Goal: Navigation & Orientation: Find specific page/section

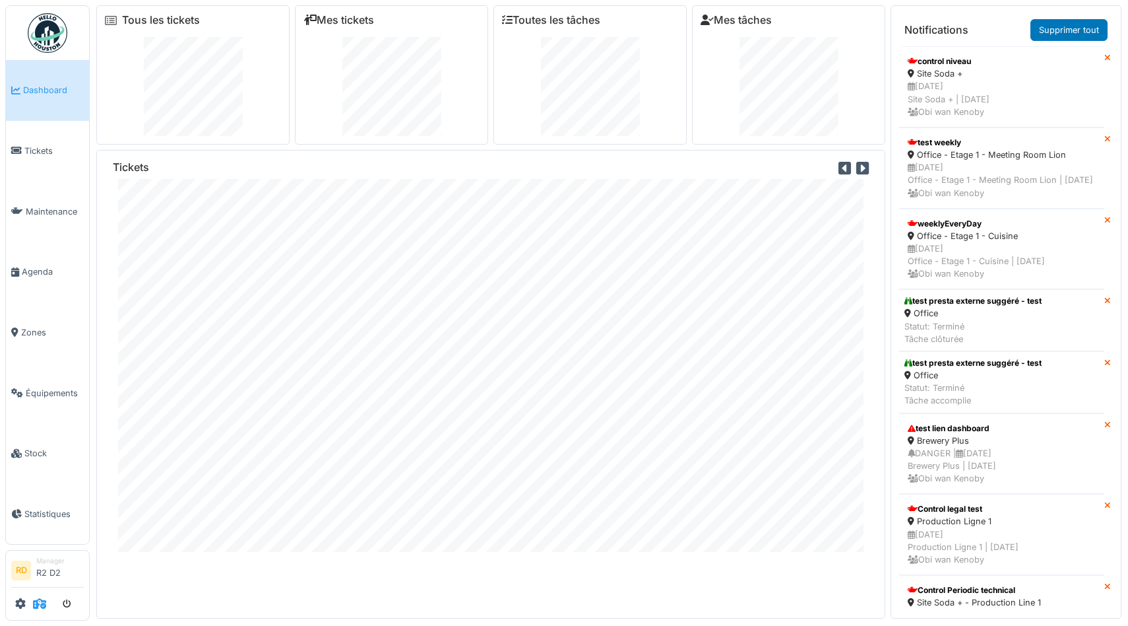
click at [37, 603] on icon at bounding box center [39, 603] width 13 height 11
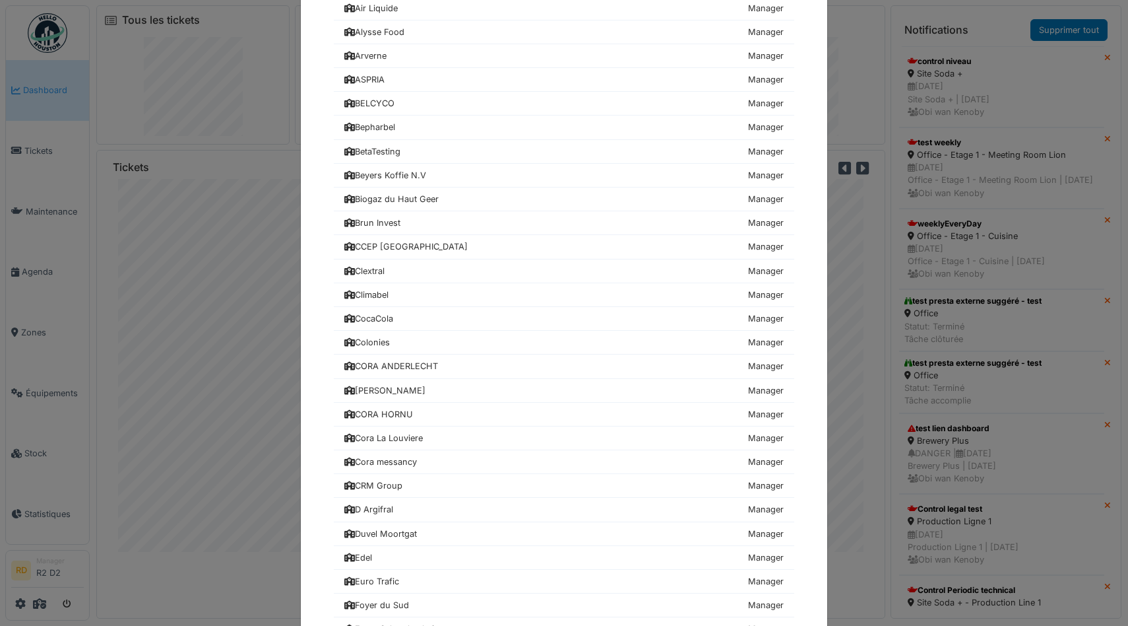
scroll to position [409, 0]
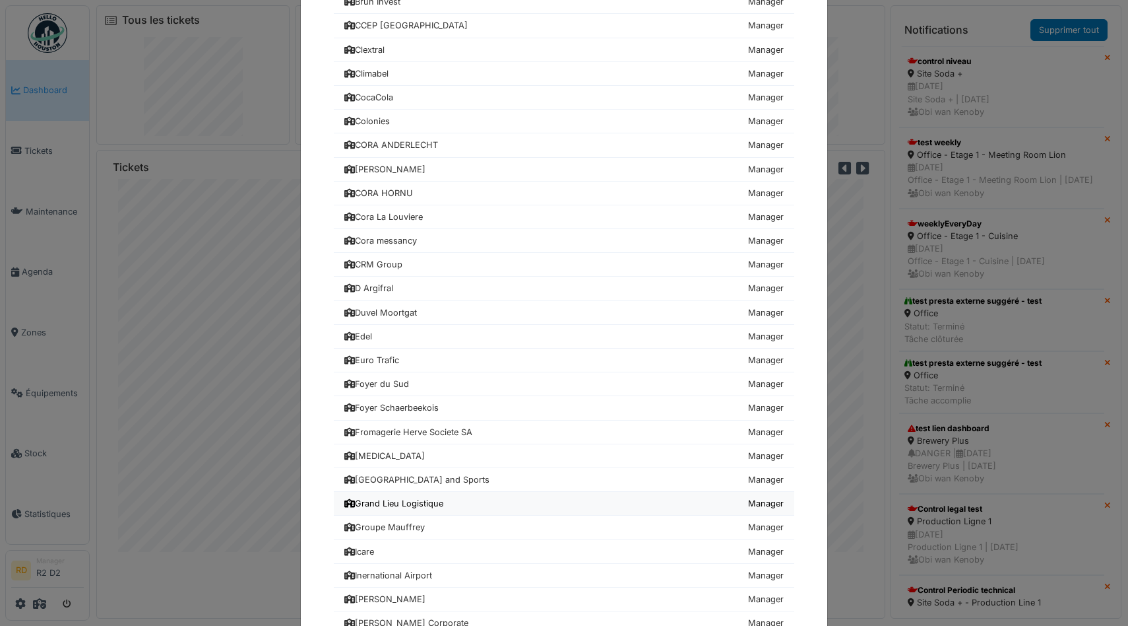
click at [393, 506] on div "Grand Lieu Logistique" at bounding box center [393, 503] width 99 height 13
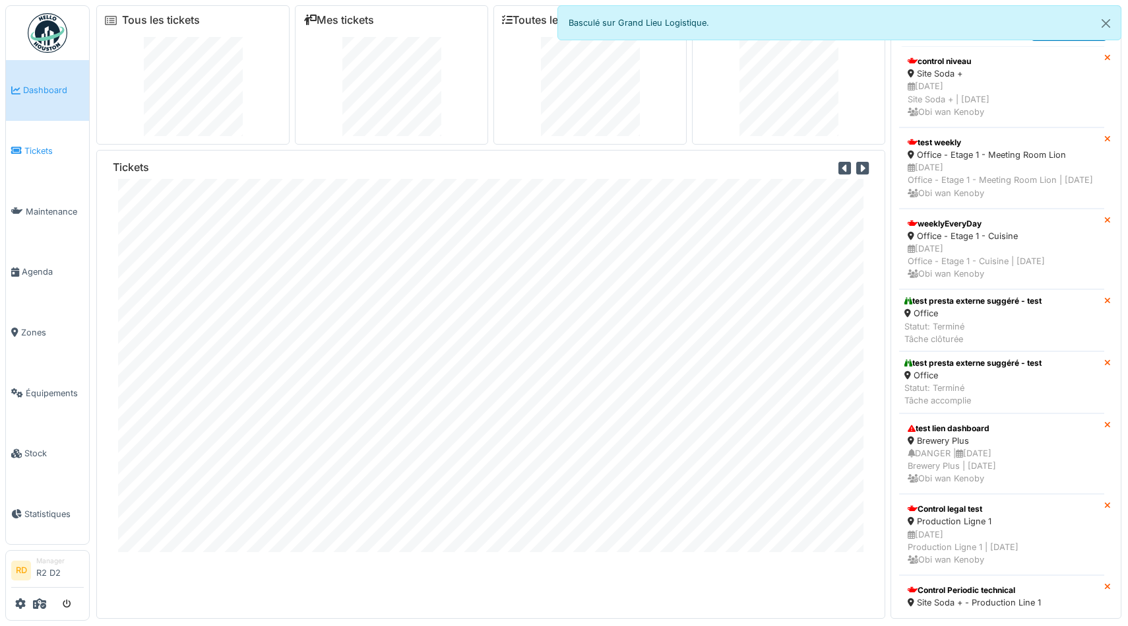
click at [39, 151] on span "Tickets" at bounding box center [53, 151] width 59 height 13
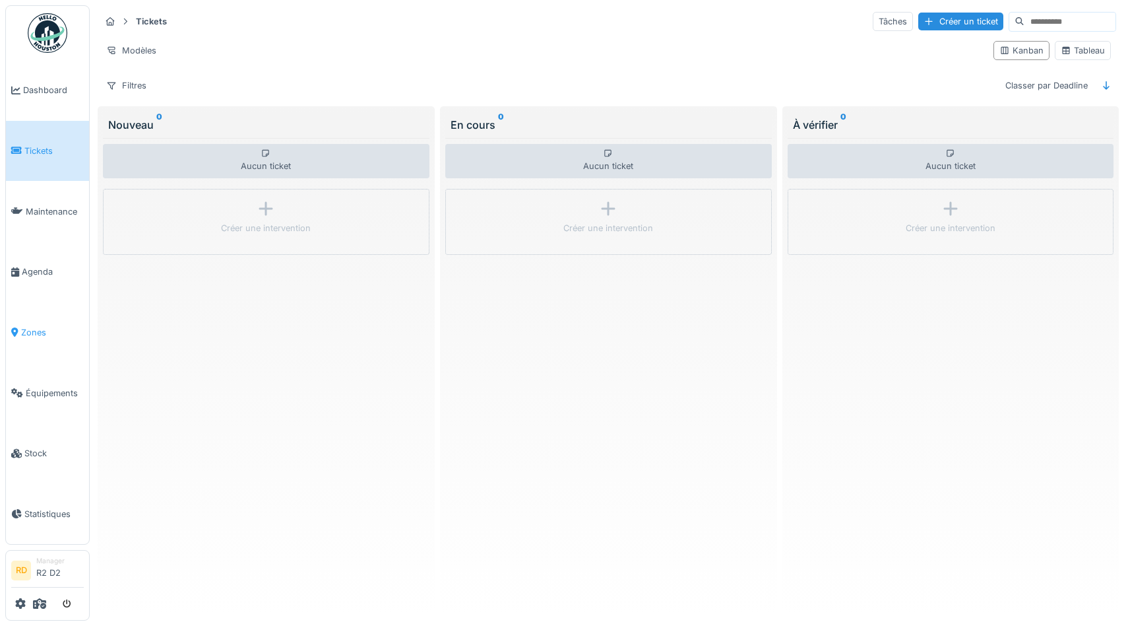
click at [40, 335] on span "Zones" at bounding box center [52, 332] width 63 height 13
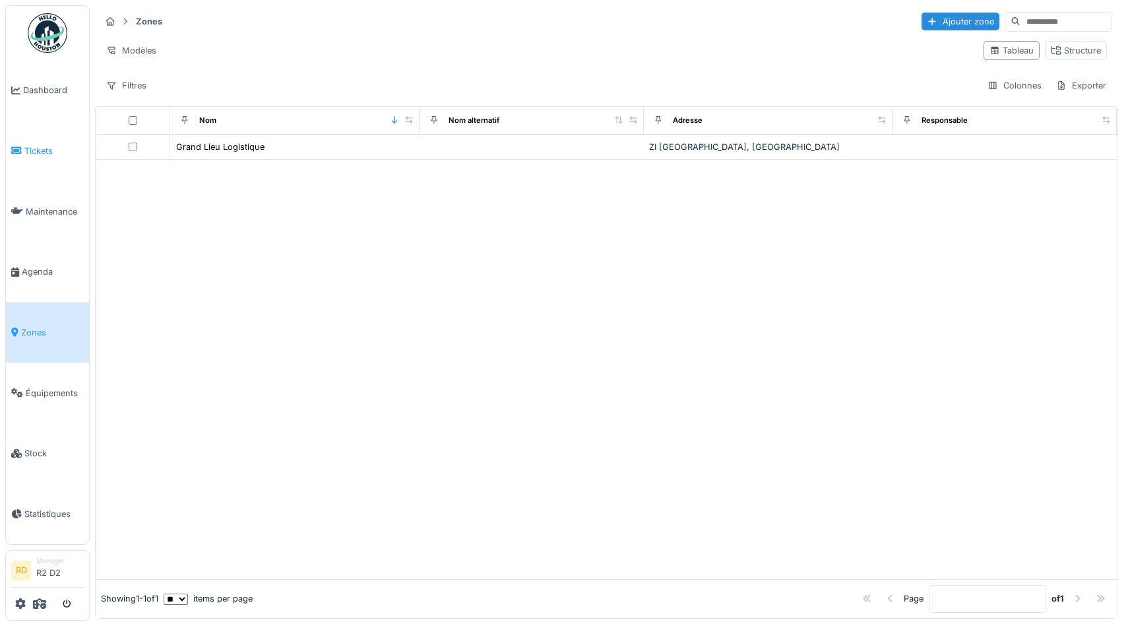
click at [38, 152] on span "Tickets" at bounding box center [53, 151] width 59 height 13
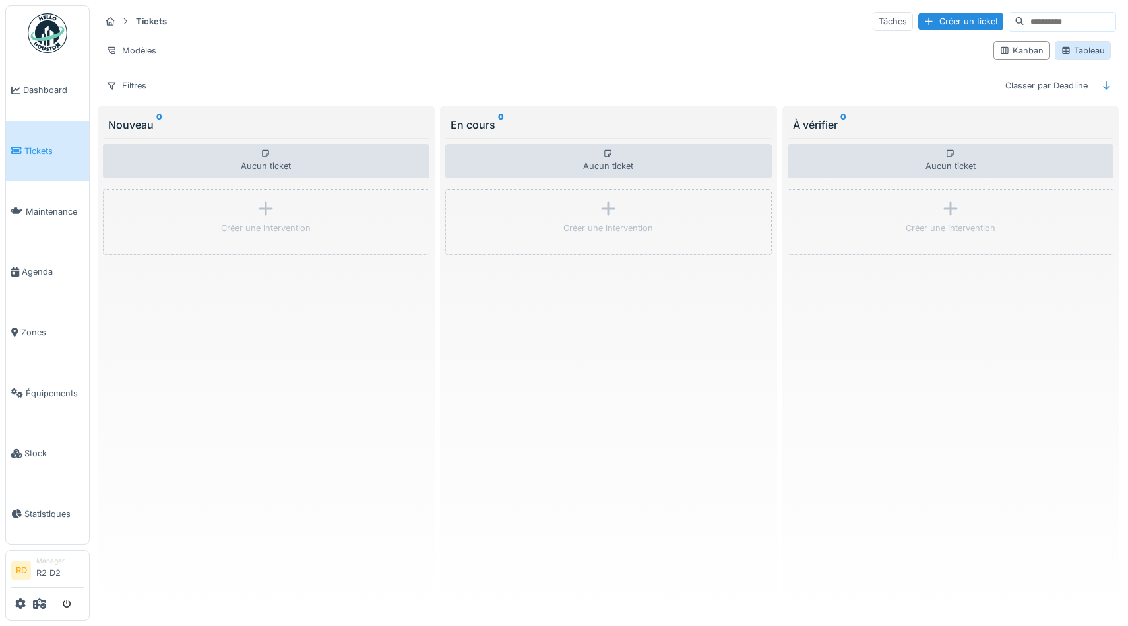
click at [1082, 49] on div "Tableau" at bounding box center [1083, 50] width 44 height 13
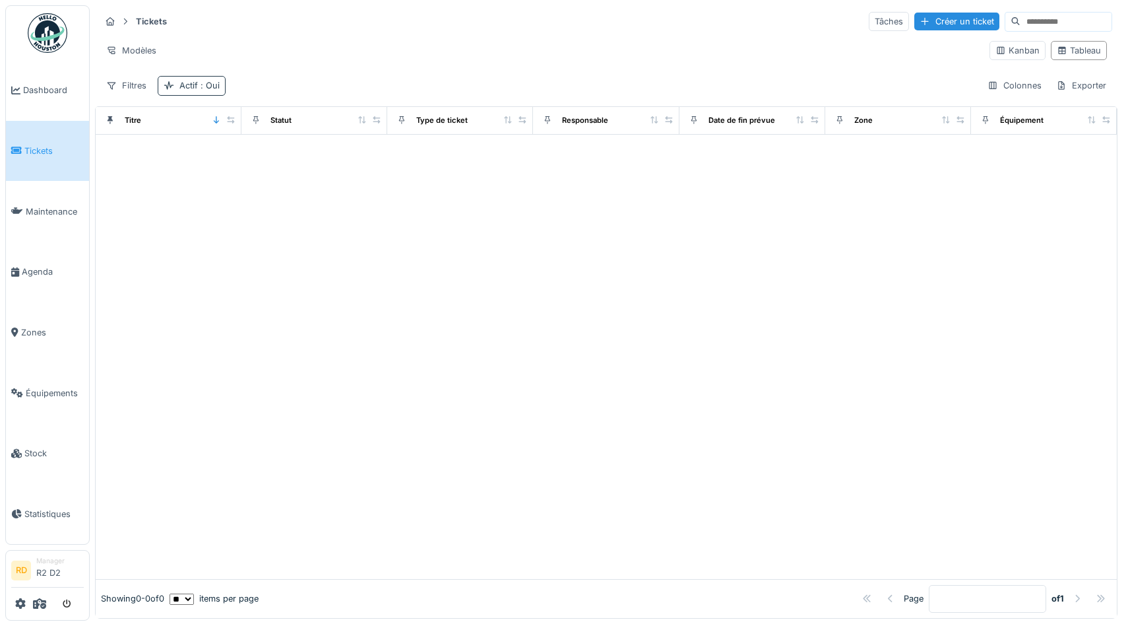
click at [207, 84] on span ": Oui" at bounding box center [209, 86] width 22 height 10
click at [192, 146] on div "Actif" at bounding box center [190, 146] width 23 height 16
click at [372, 69] on div "Tickets Tâches Créer un ticket Modèles Kanban Tableau Filtres Actif : Non Colon…" at bounding box center [606, 53] width 1023 height 96
click at [46, 327] on span "Zones" at bounding box center [52, 332] width 63 height 13
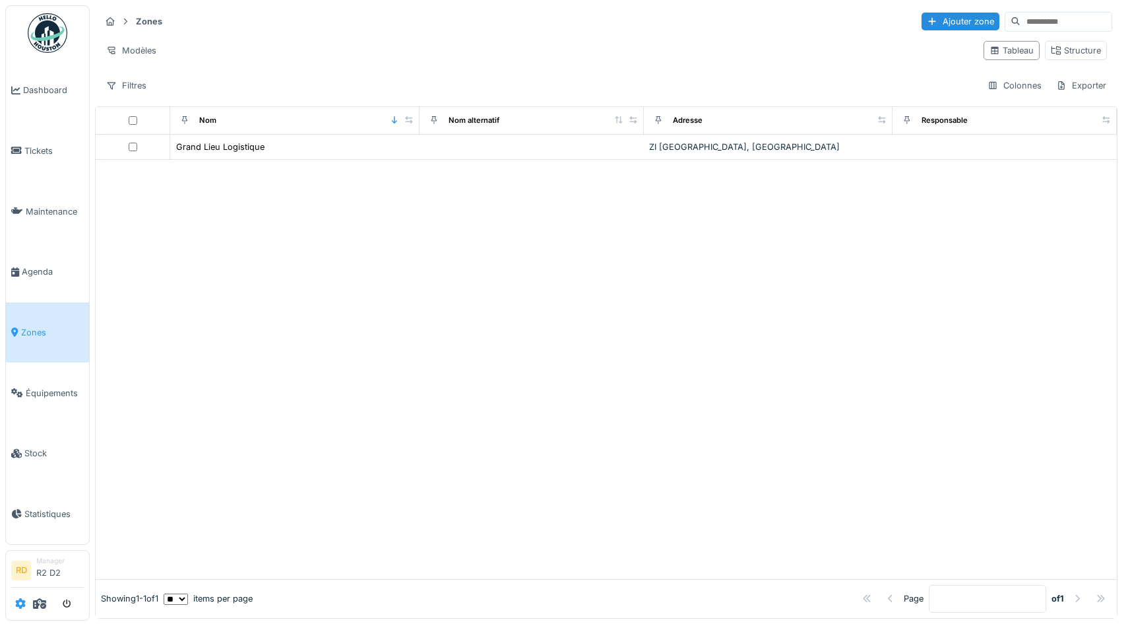
click at [16, 603] on icon at bounding box center [20, 603] width 11 height 11
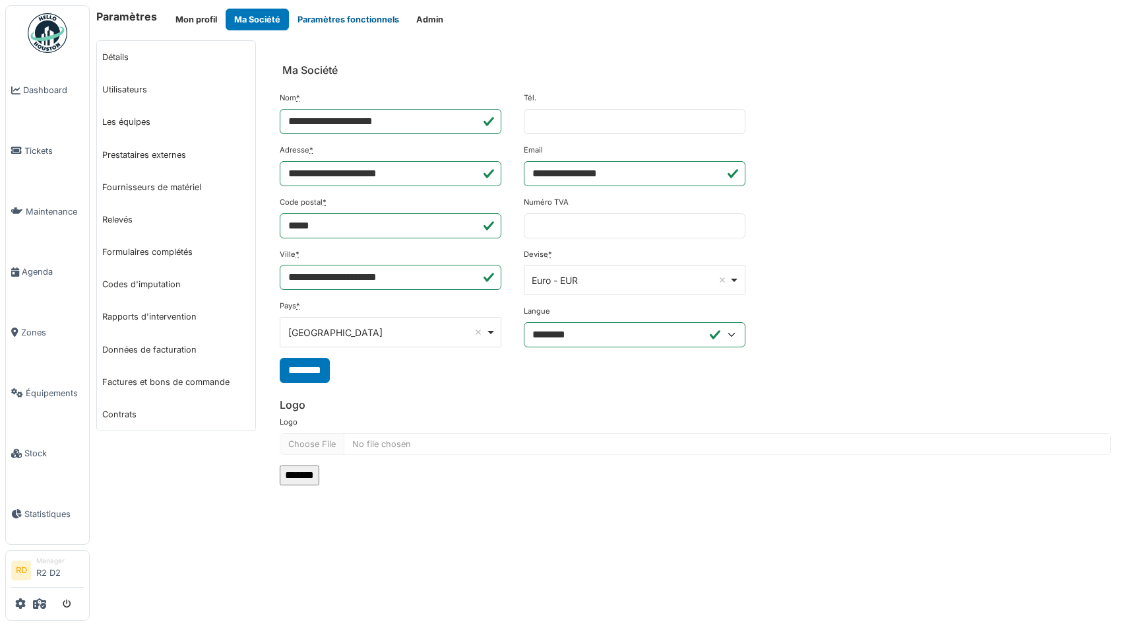
click at [368, 17] on button "Paramètres fonctionnels" at bounding box center [348, 20] width 119 height 22
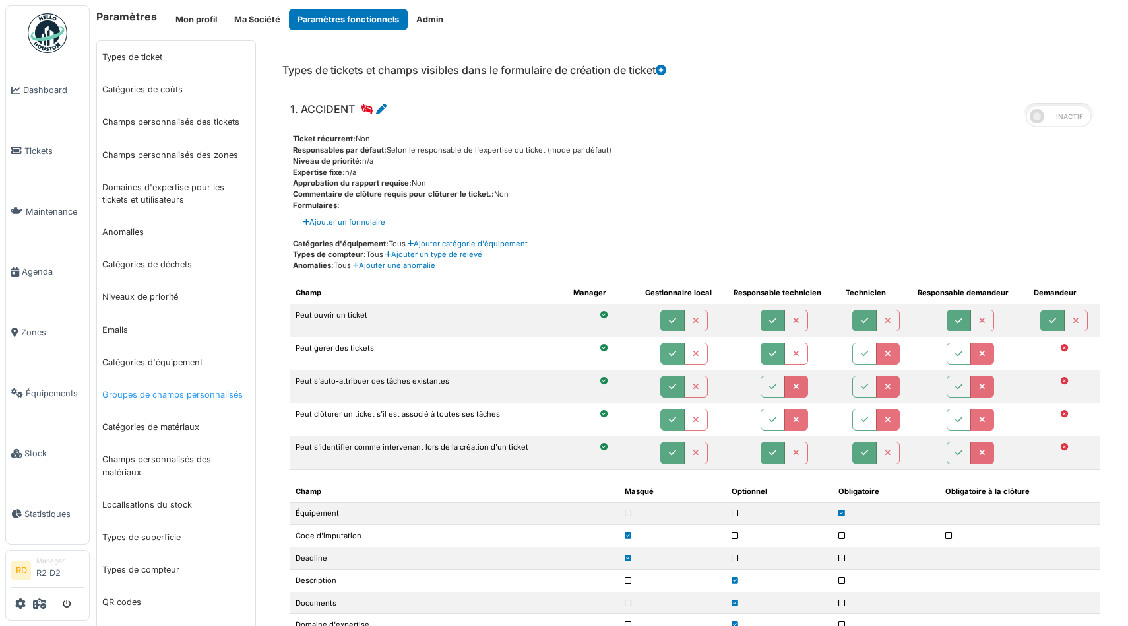
click at [138, 390] on link "Groupes de champs personnalisés" at bounding box center [176, 394] width 158 height 32
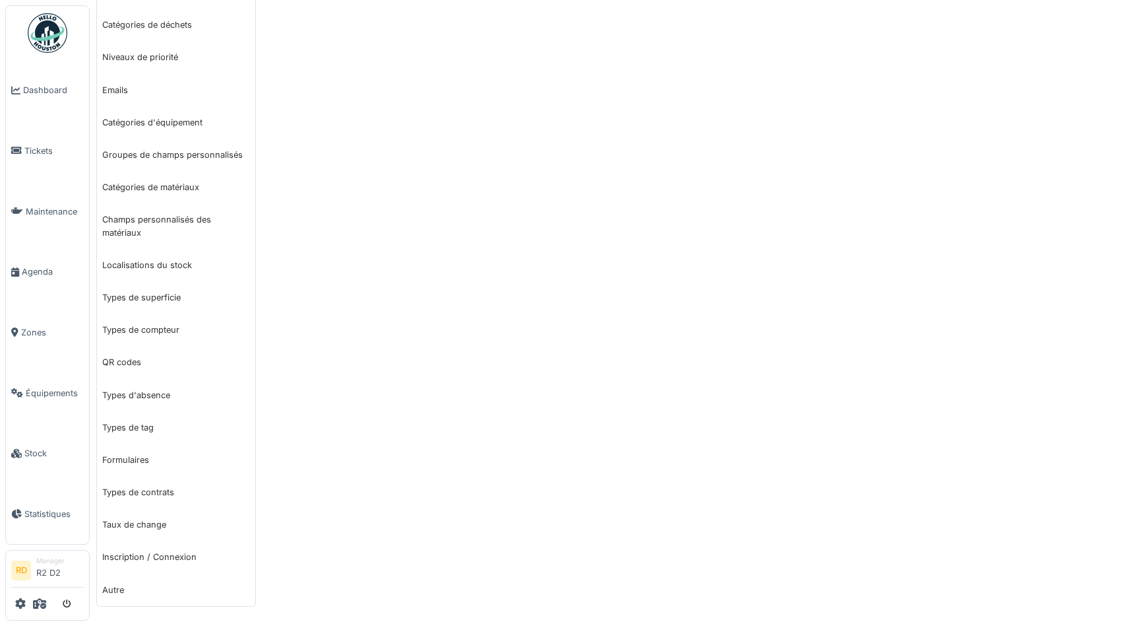
scroll to position [10, 0]
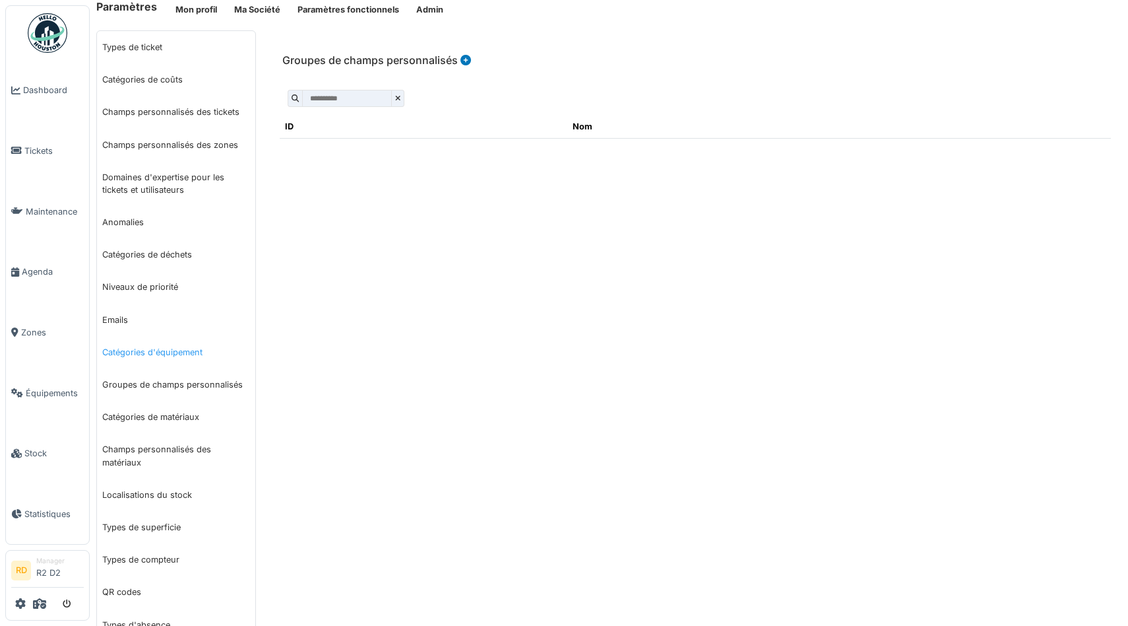
click at [177, 344] on link "Catégories d'équipement" at bounding box center [176, 352] width 158 height 32
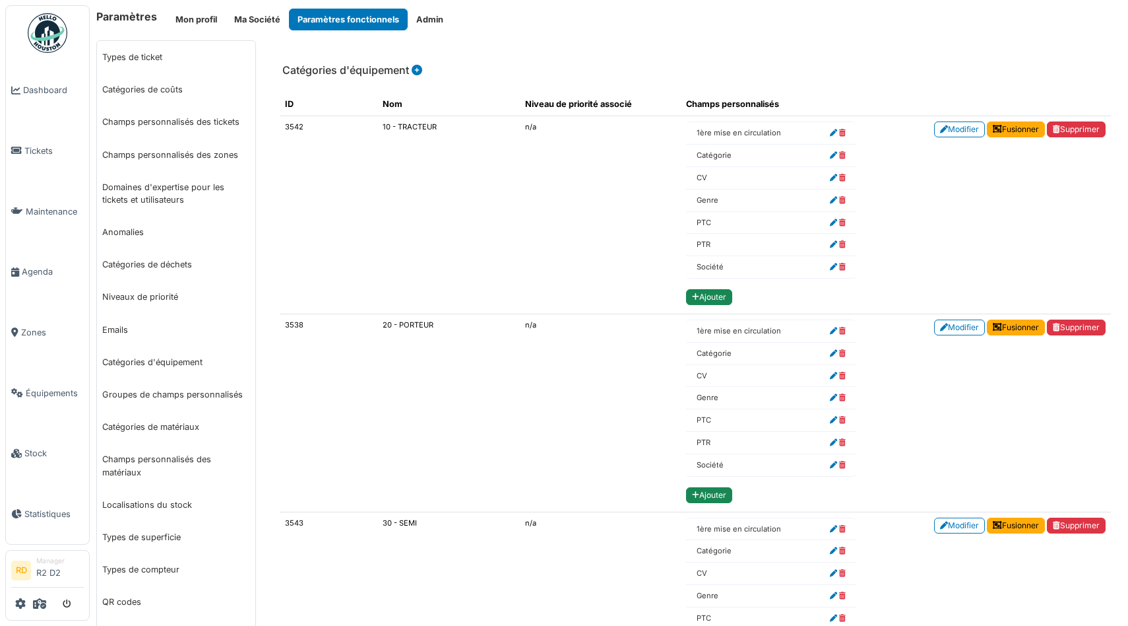
click at [830, 269] on icon at bounding box center [833, 266] width 7 height 7
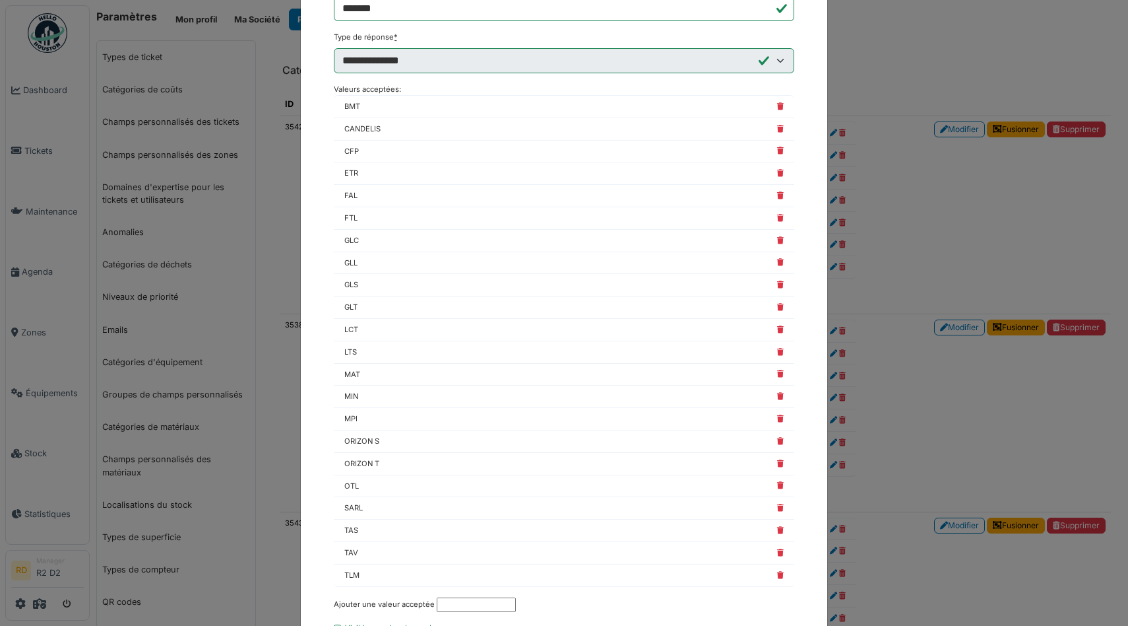
scroll to position [102, 0]
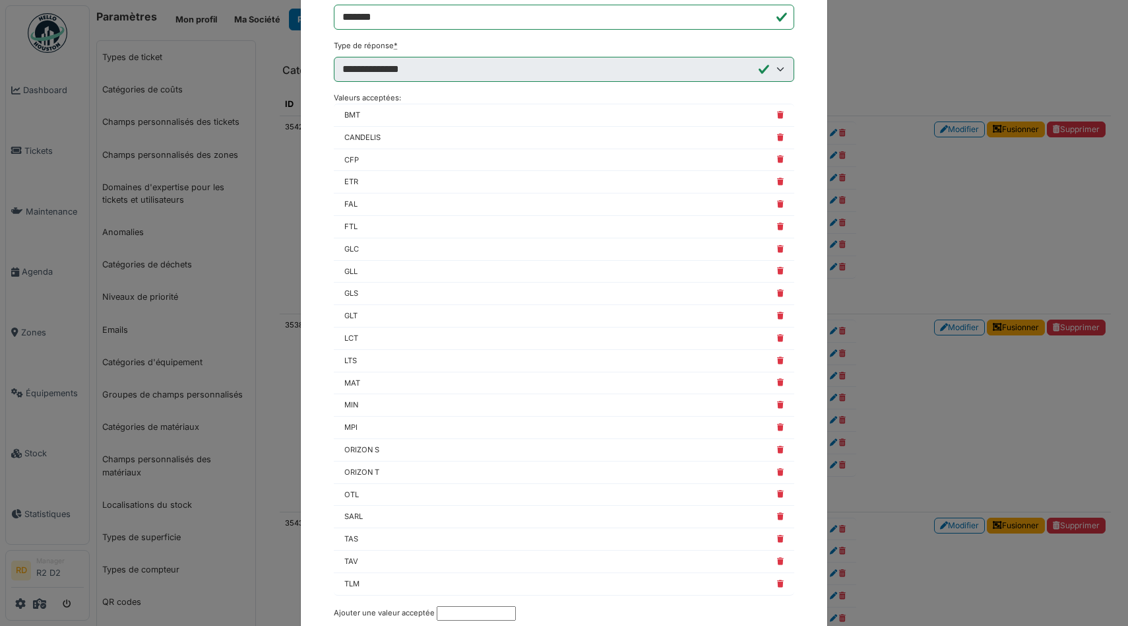
click at [934, 50] on div "**********" at bounding box center [564, 313] width 1128 height 626
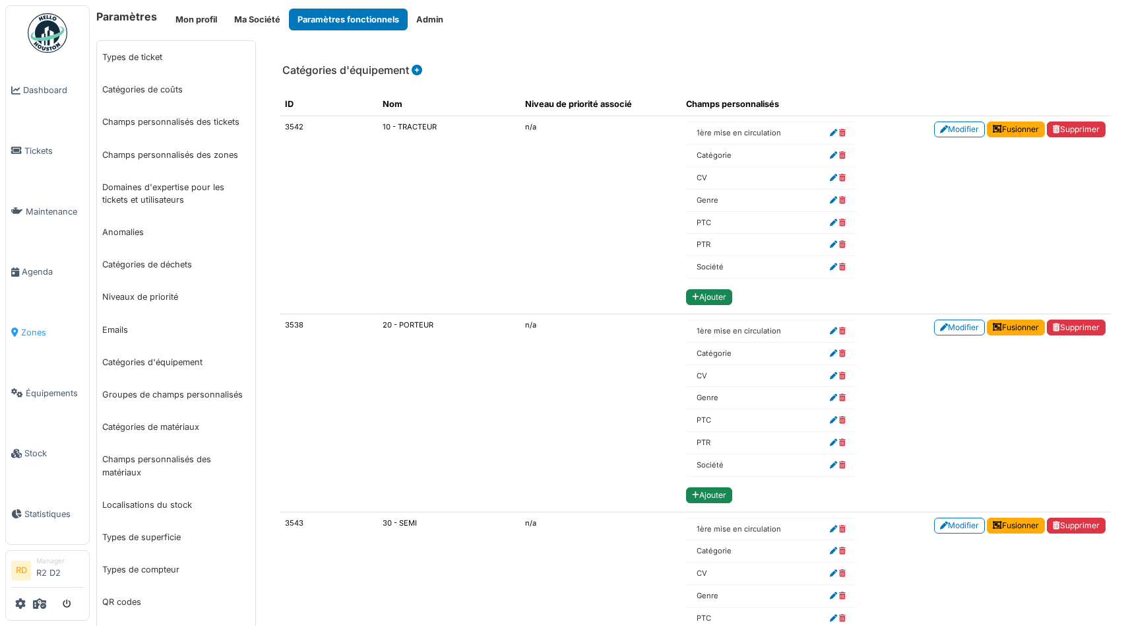
click at [50, 323] on link "Zones" at bounding box center [47, 332] width 83 height 61
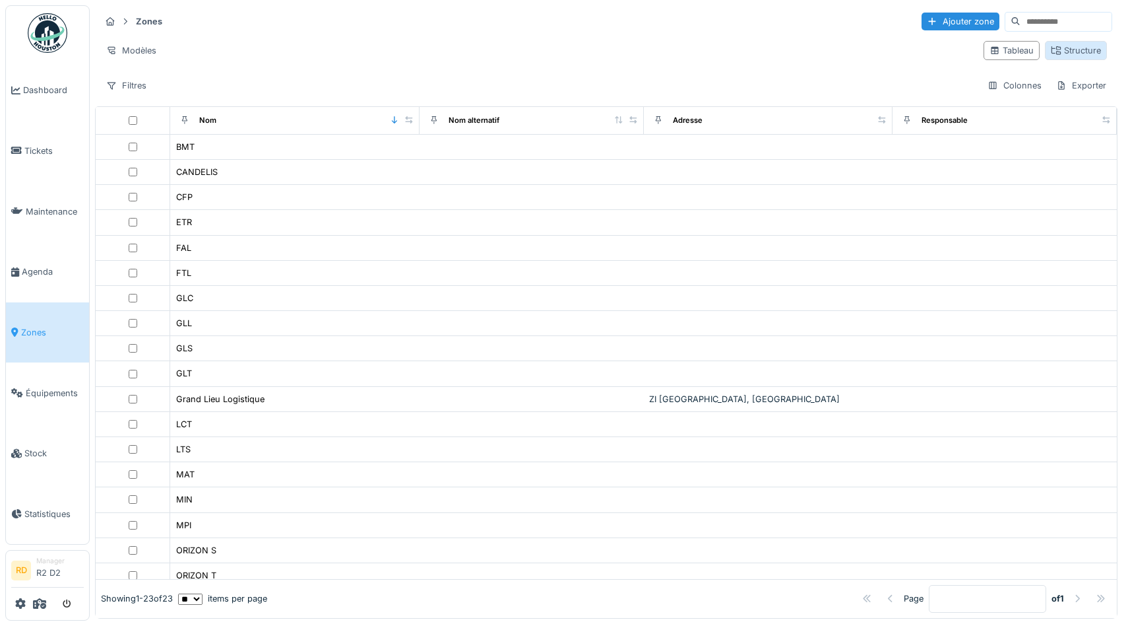
click at [1080, 55] on div "Structure" at bounding box center [1076, 50] width 50 height 13
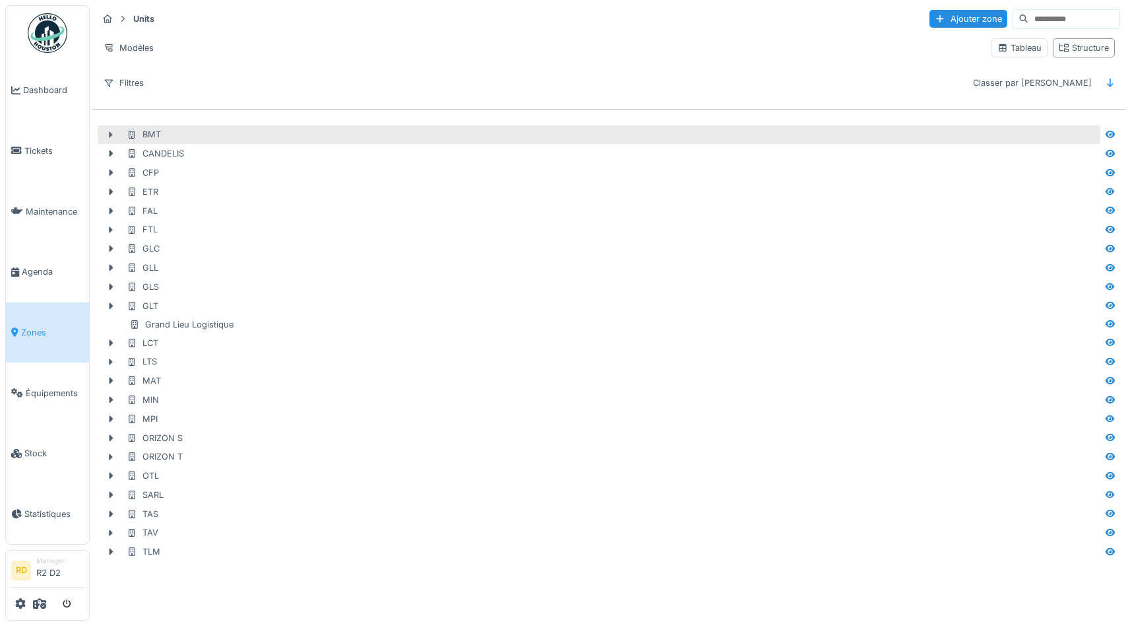
click at [110, 131] on icon at bounding box center [111, 135] width 11 height 9
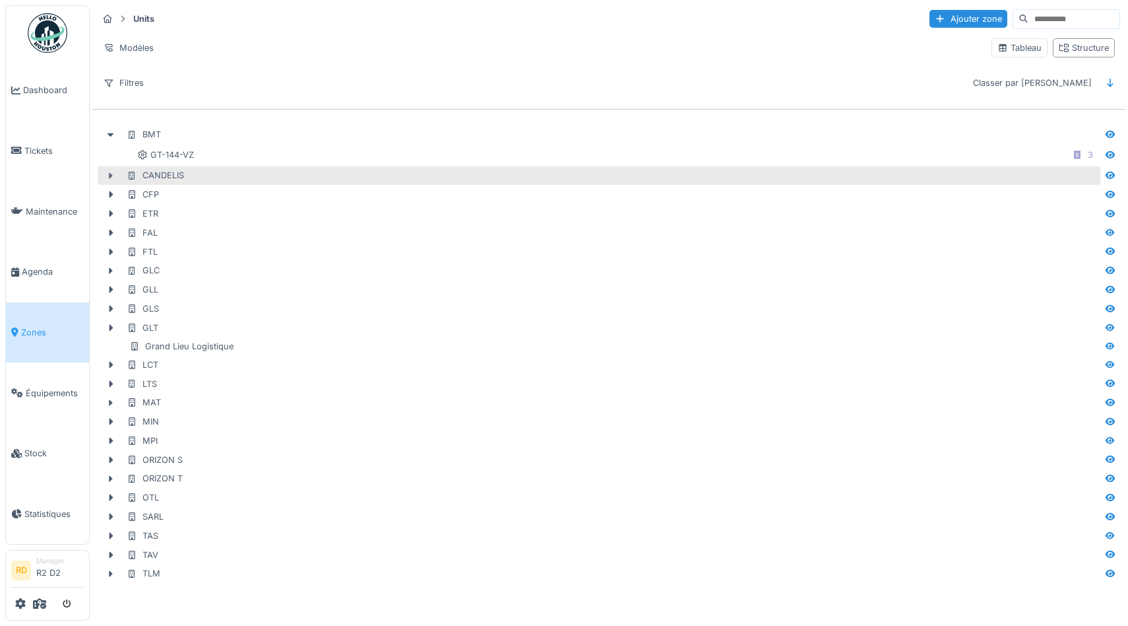
click at [110, 176] on icon at bounding box center [112, 175] width 4 height 7
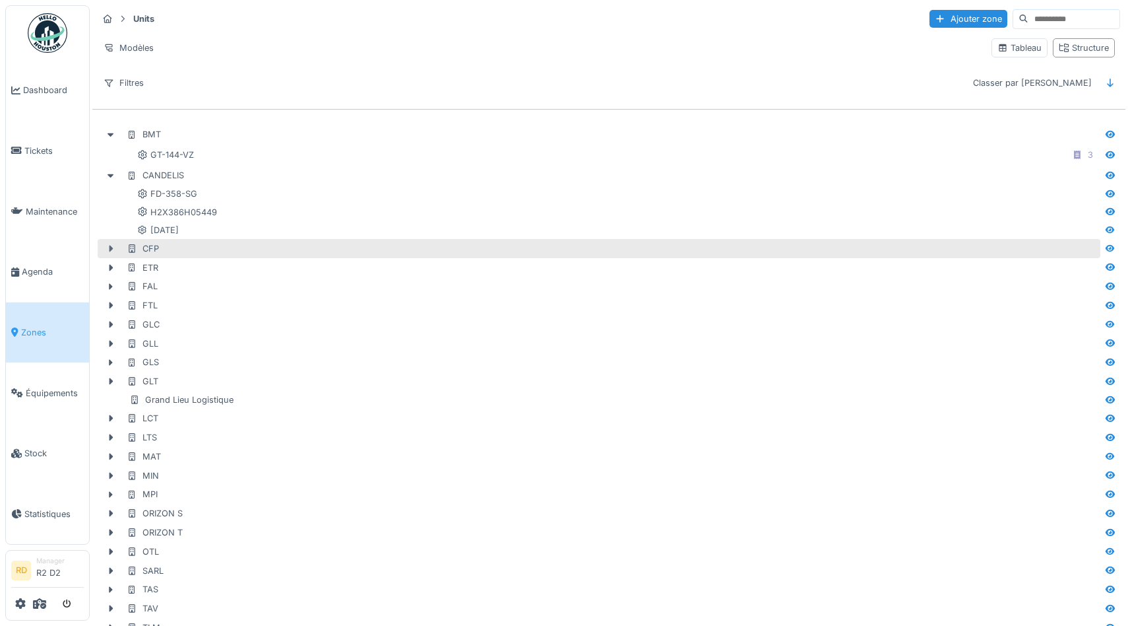
click at [110, 249] on icon at bounding box center [112, 248] width 4 height 7
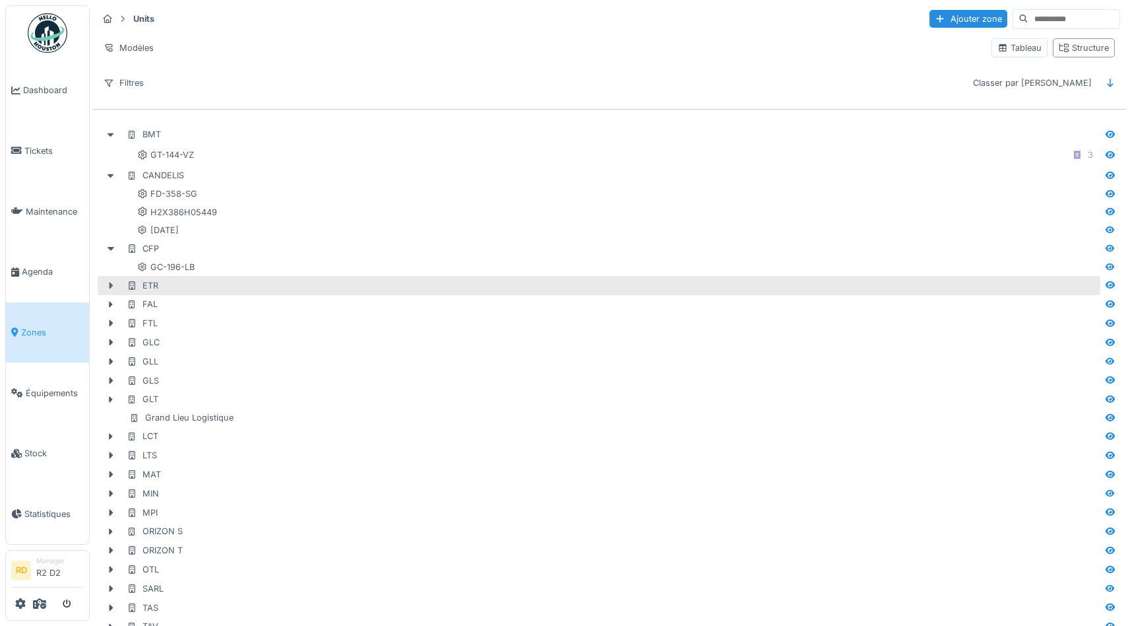
click at [110, 286] on icon at bounding box center [112, 285] width 4 height 7
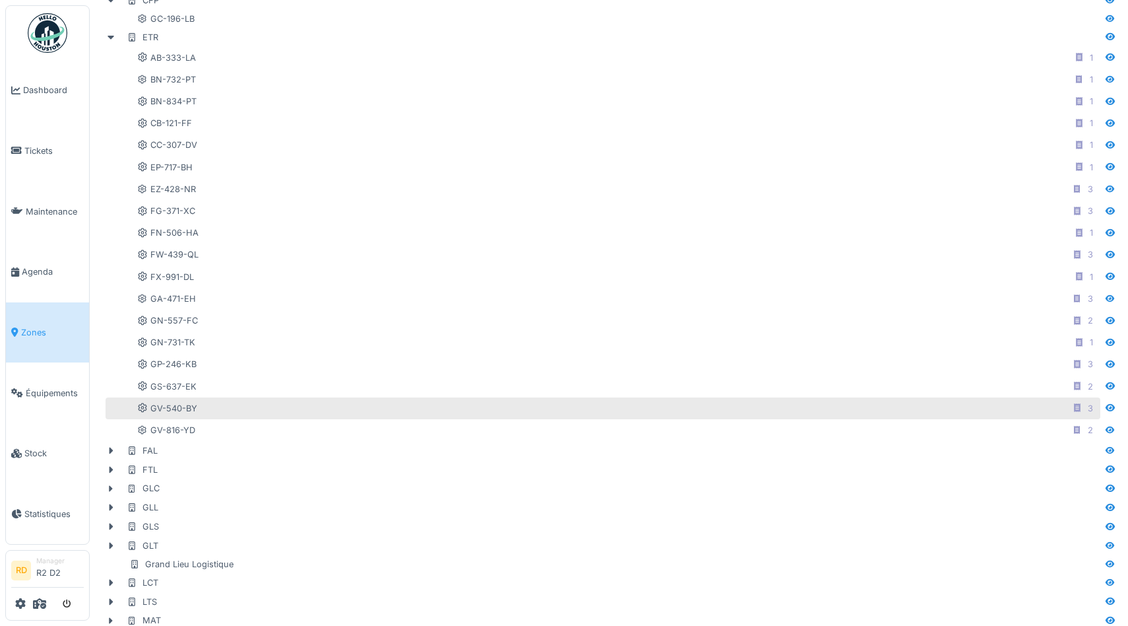
scroll to position [313, 0]
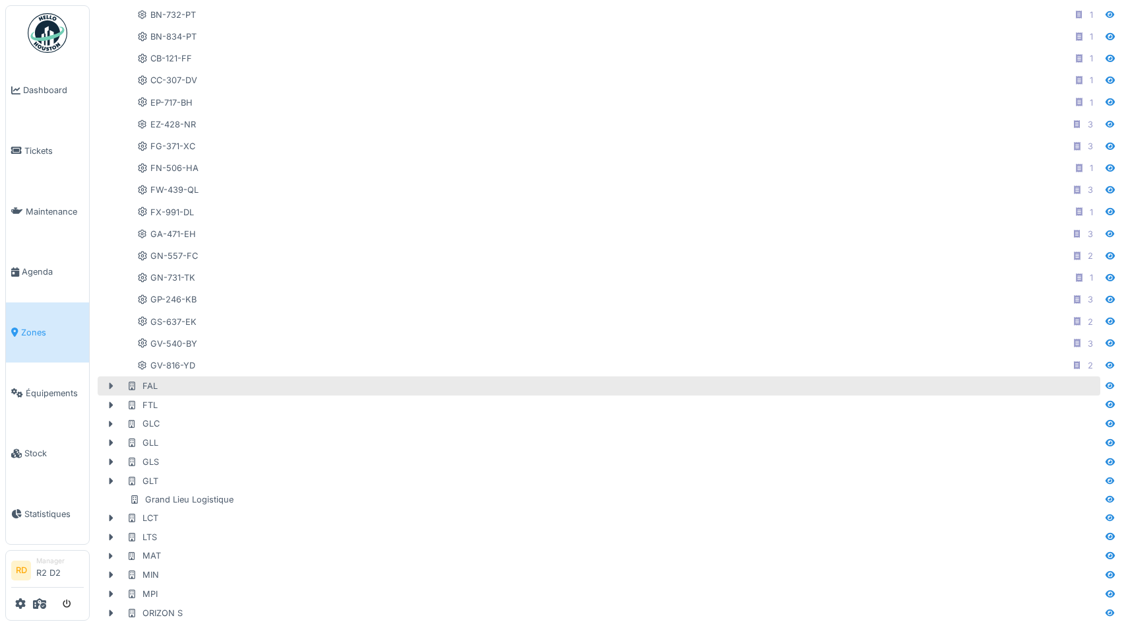
click at [114, 384] on icon at bounding box center [111, 385] width 11 height 9
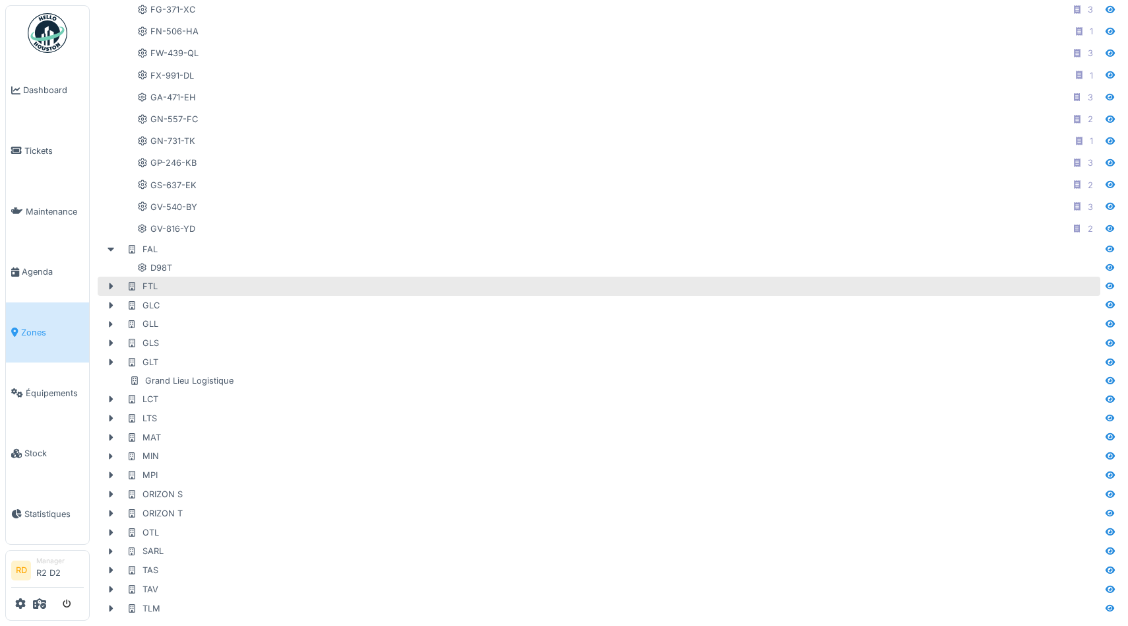
click at [152, 288] on div "FTL" at bounding box center [142, 286] width 31 height 13
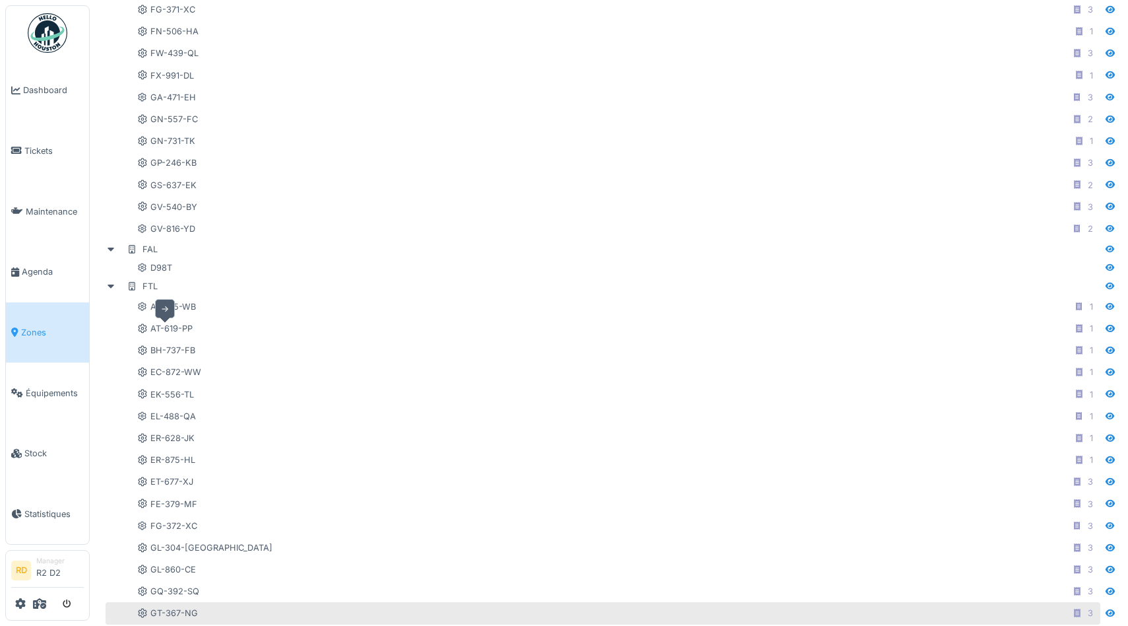
scroll to position [797, 0]
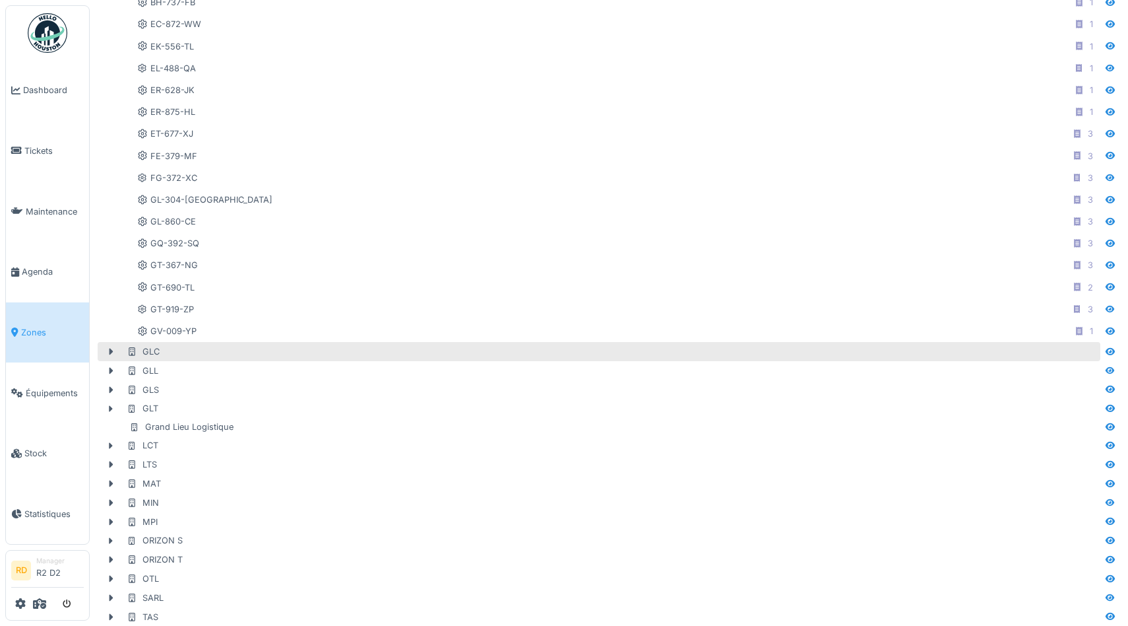
click at [151, 352] on div "GLC" at bounding box center [143, 351] width 33 height 13
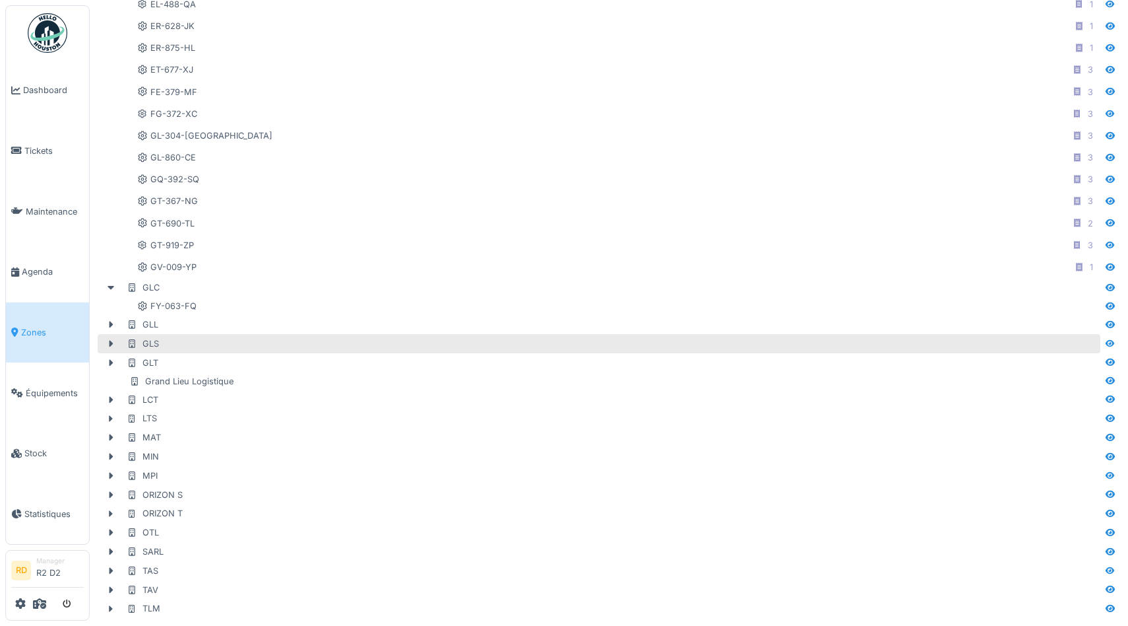
click at [148, 336] on div "GLS" at bounding box center [599, 343] width 1003 height 19
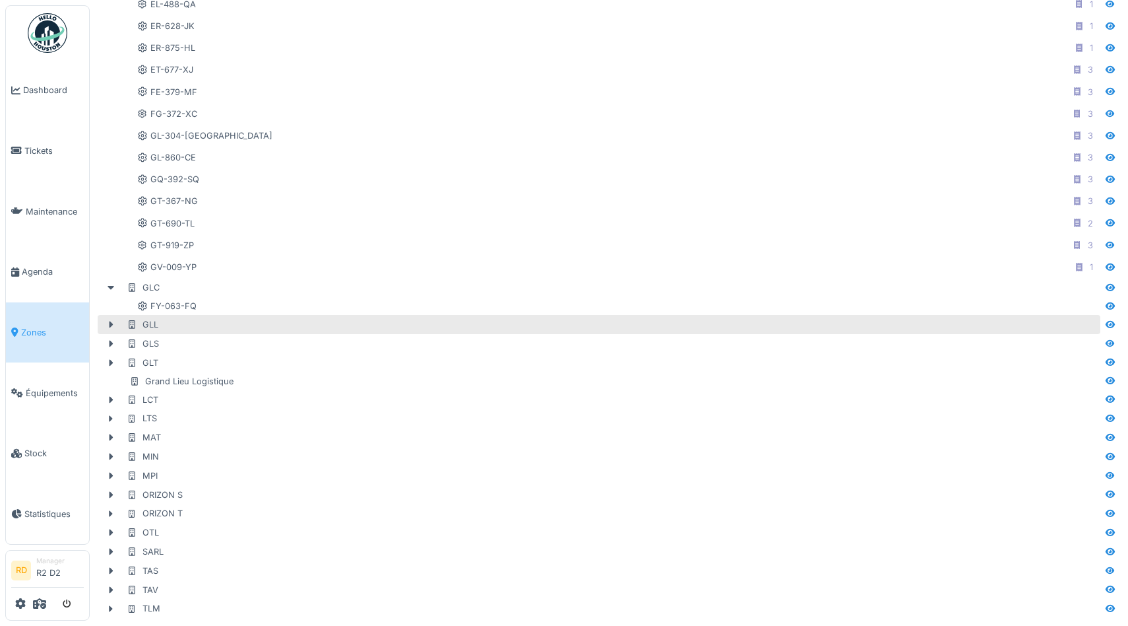
click at [150, 324] on div "GLL" at bounding box center [143, 324] width 32 height 13
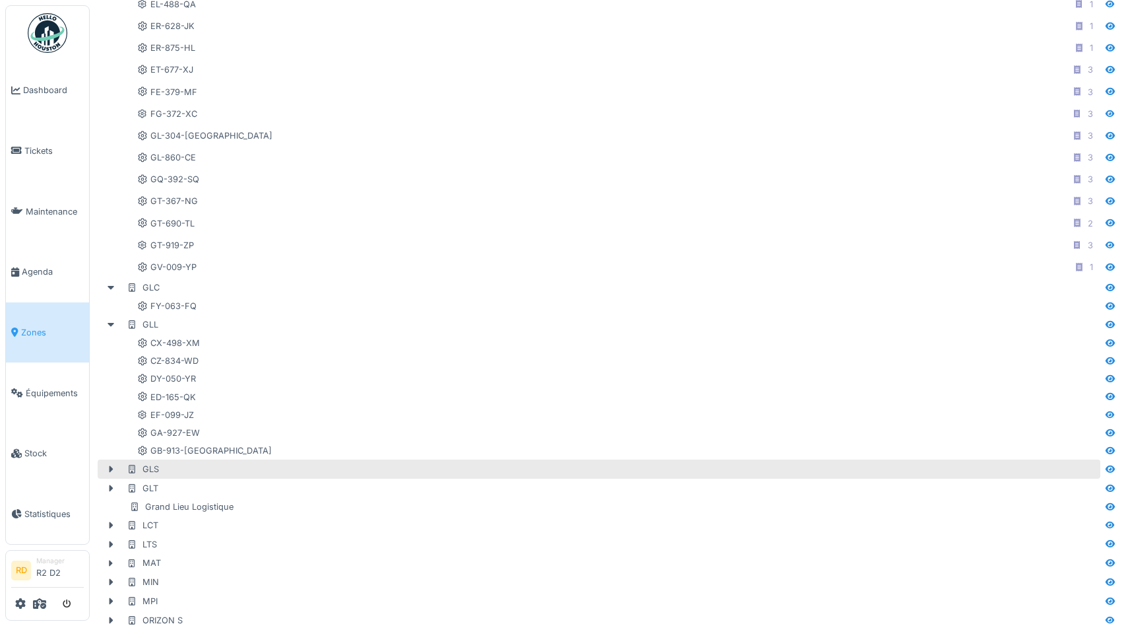
click at [151, 473] on div "GLS" at bounding box center [143, 469] width 32 height 13
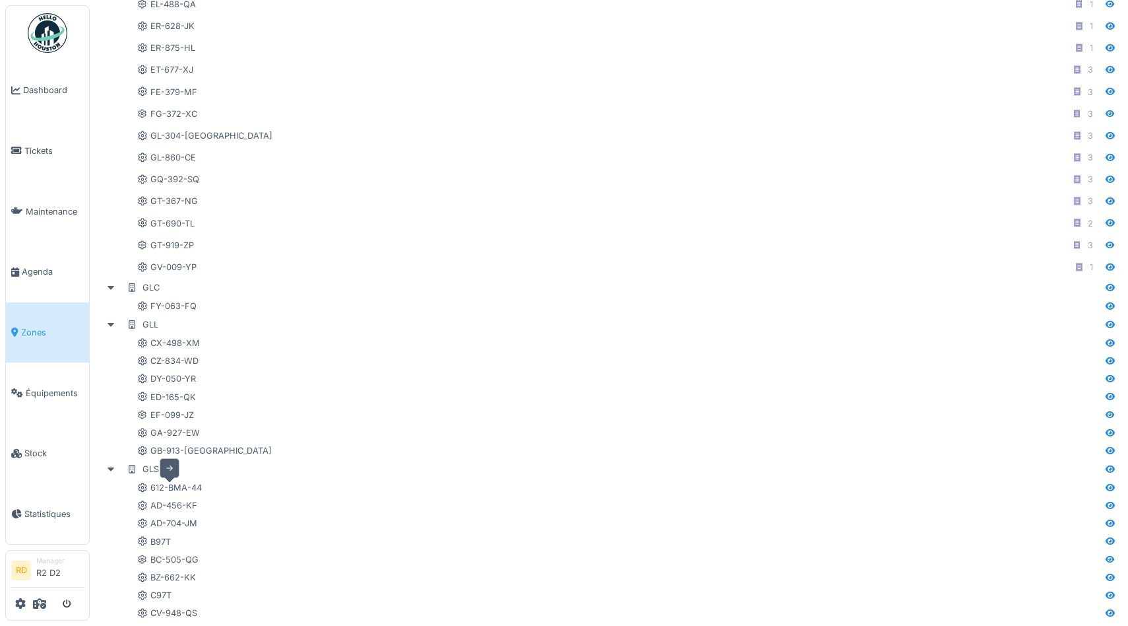
scroll to position [1268, 0]
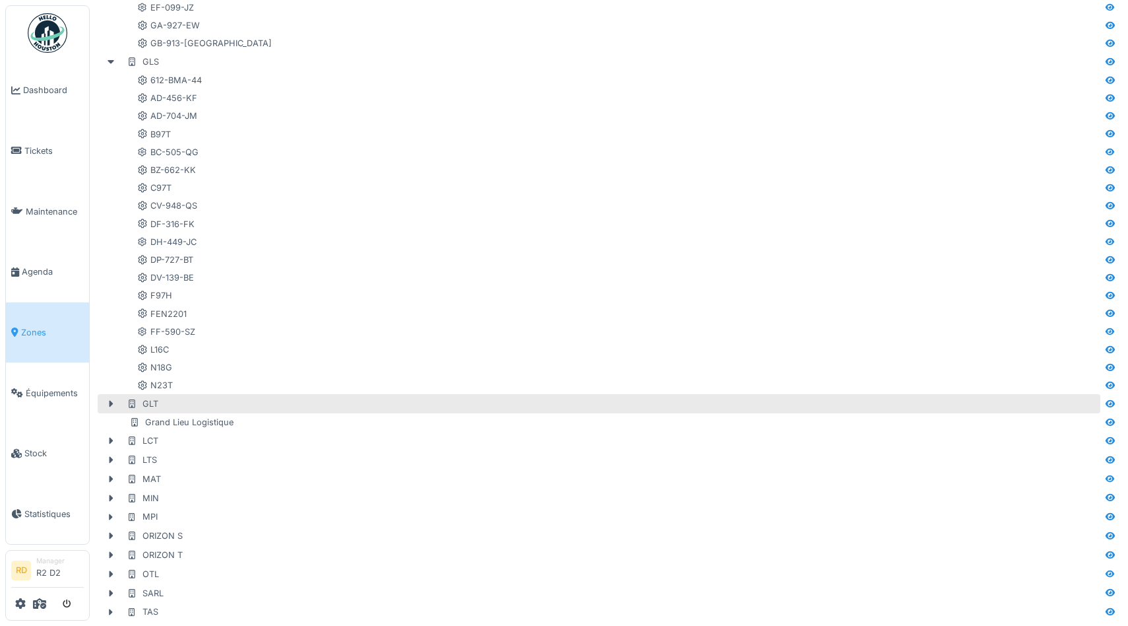
click at [146, 403] on div "GLT" at bounding box center [143, 403] width 32 height 13
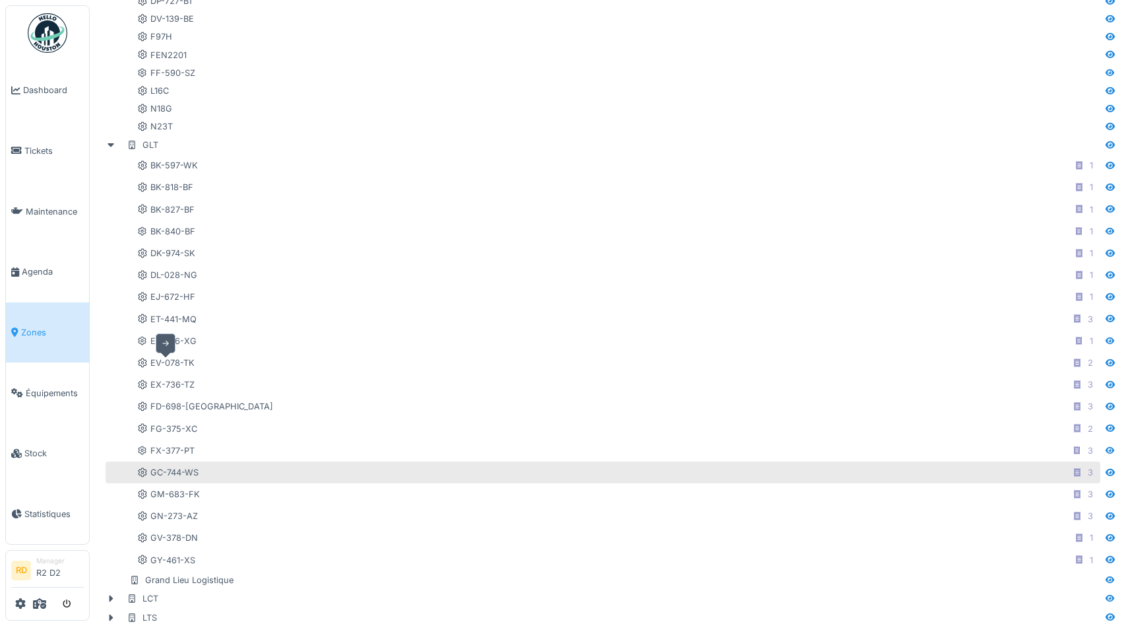
scroll to position [1690, 0]
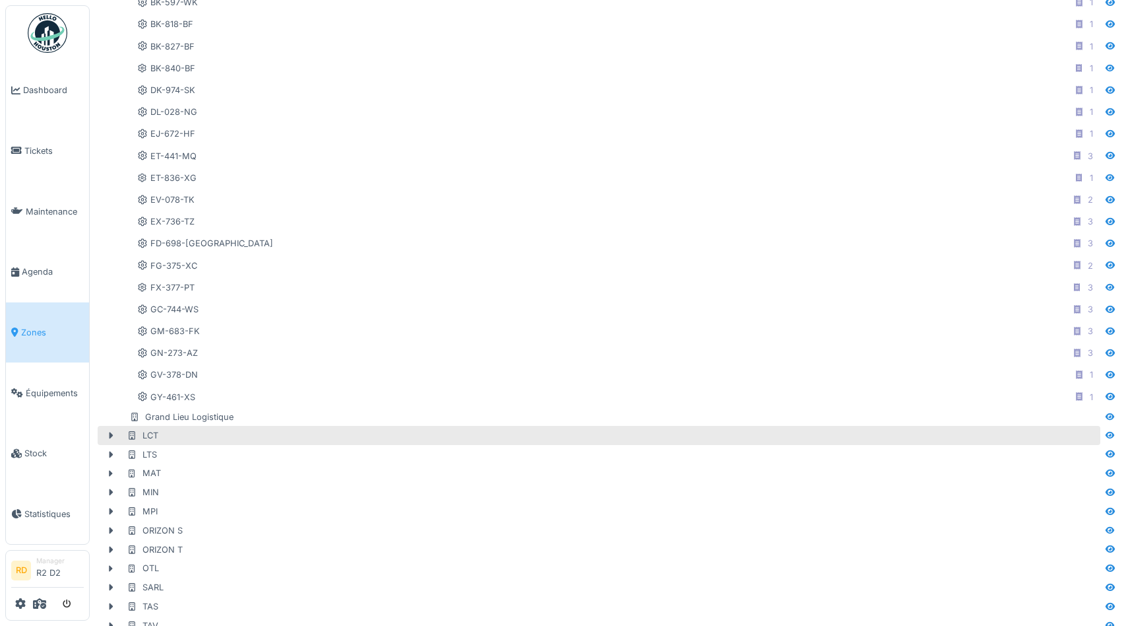
click at [147, 432] on div "LCT" at bounding box center [143, 435] width 32 height 13
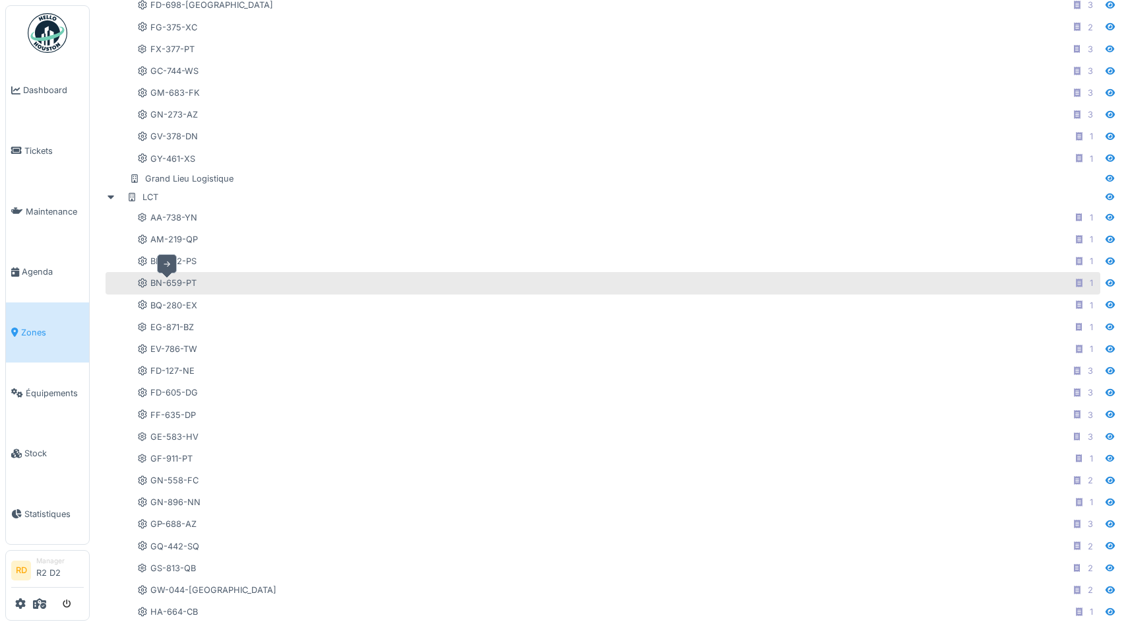
scroll to position [2143, 0]
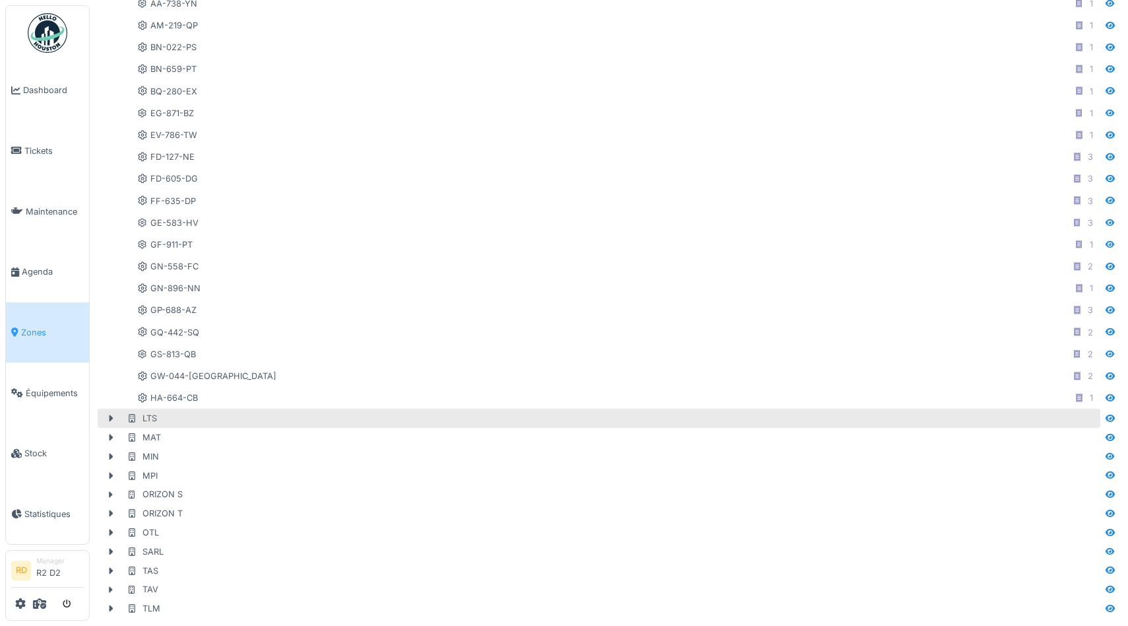
click at [150, 413] on div "LTS" at bounding box center [142, 418] width 30 height 13
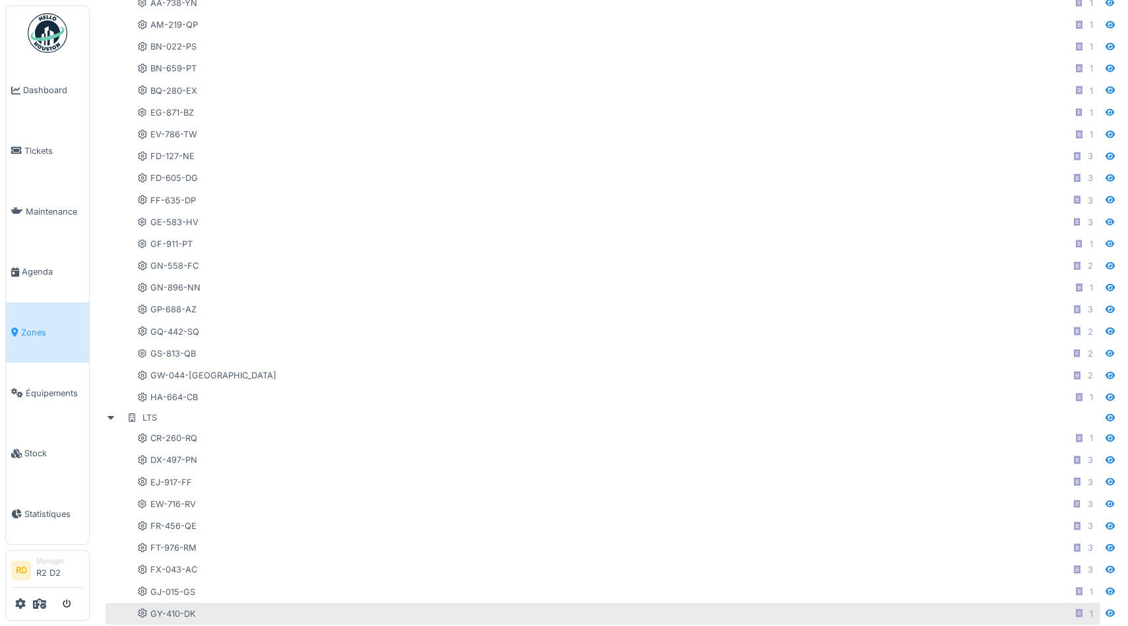
scroll to position [2340, 0]
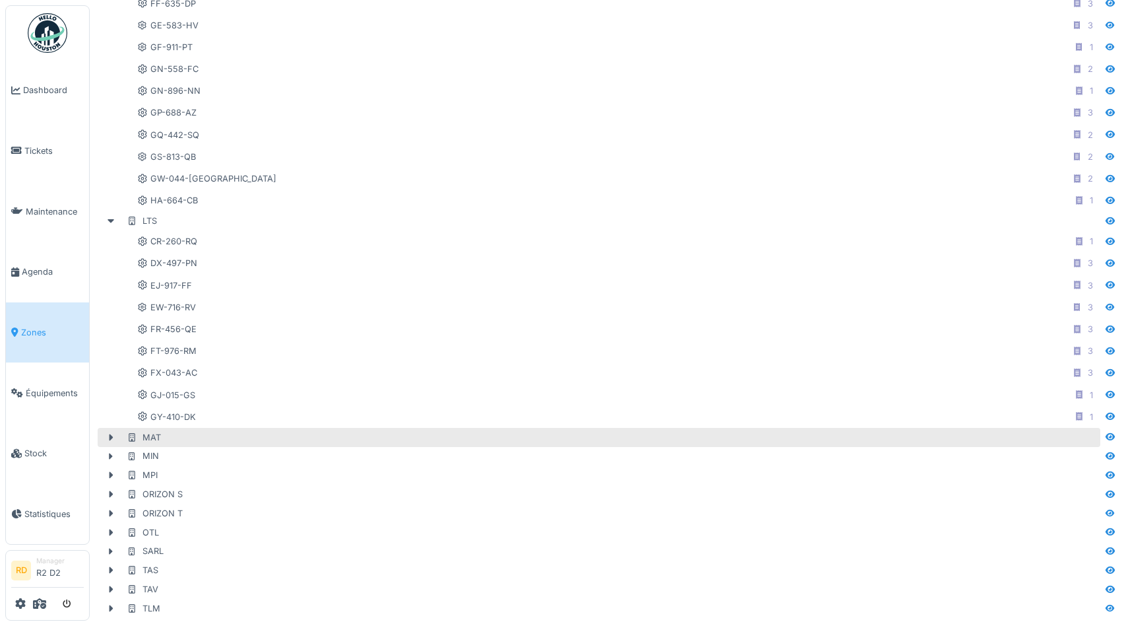
click at [154, 437] on div "MAT" at bounding box center [144, 437] width 34 height 13
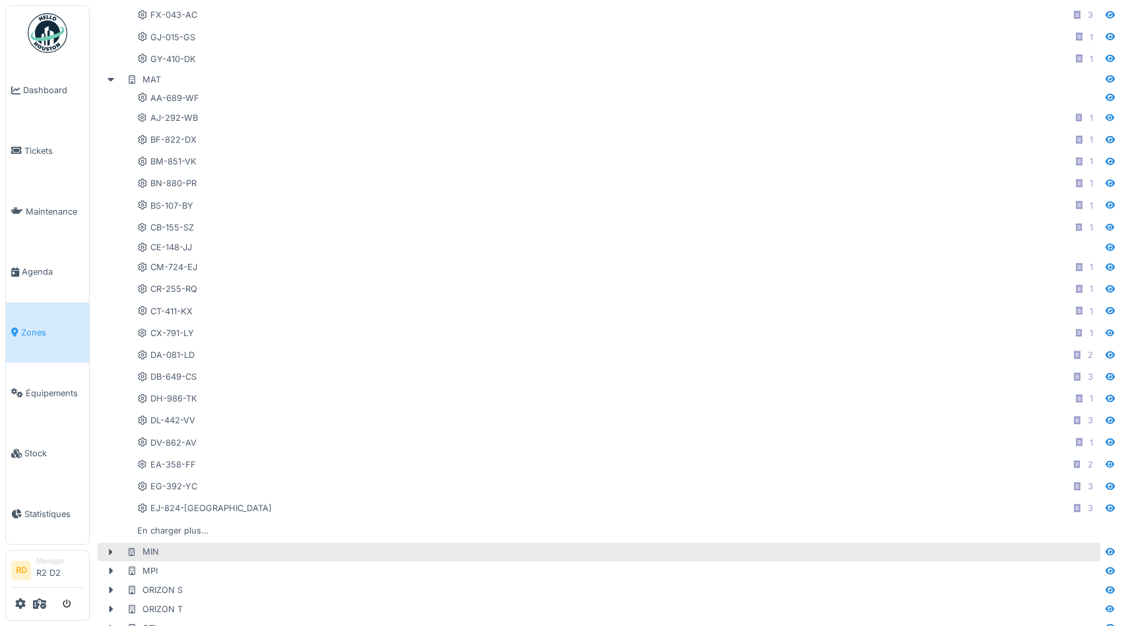
scroll to position [2793, 0]
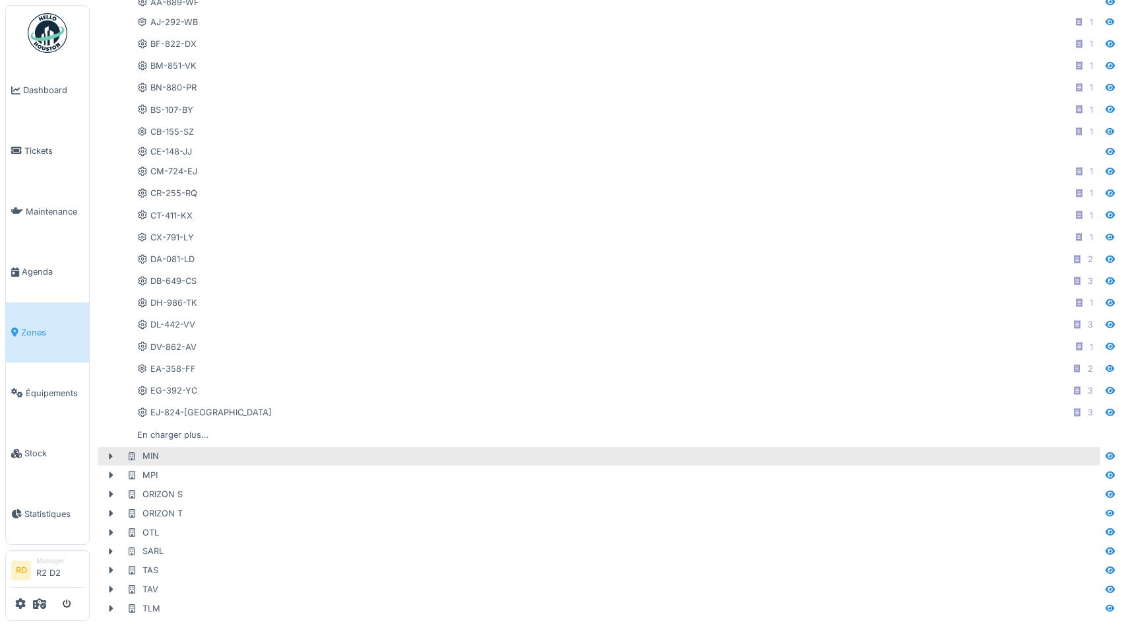
click at [150, 452] on div "MIN" at bounding box center [143, 455] width 32 height 13
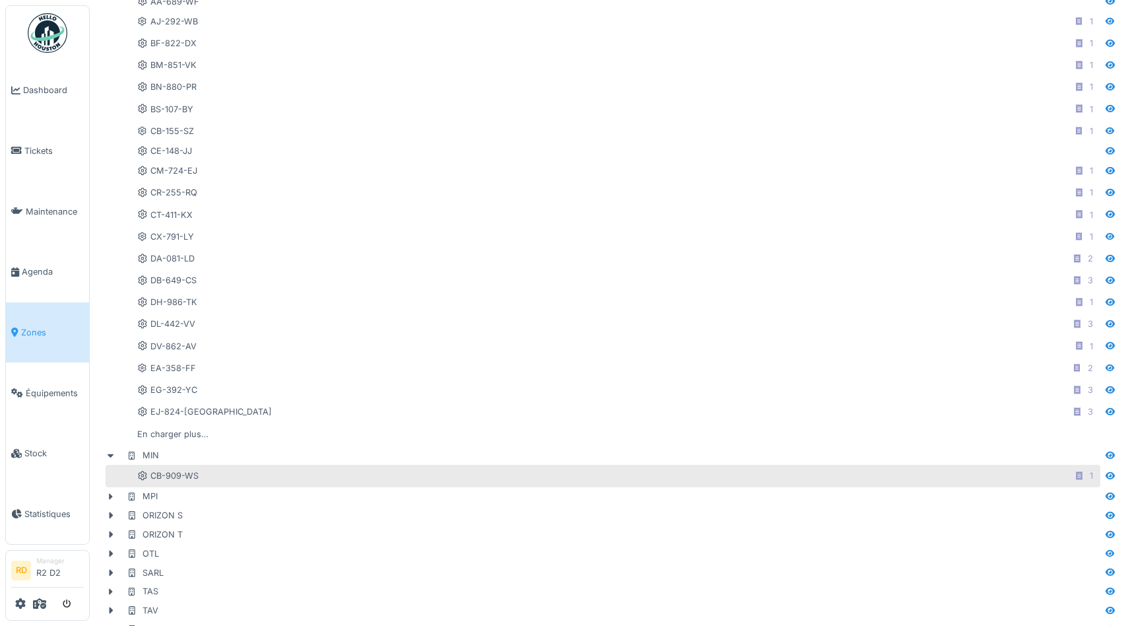
scroll to position [2815, 0]
click at [154, 472] on div "MPI" at bounding box center [142, 475] width 31 height 13
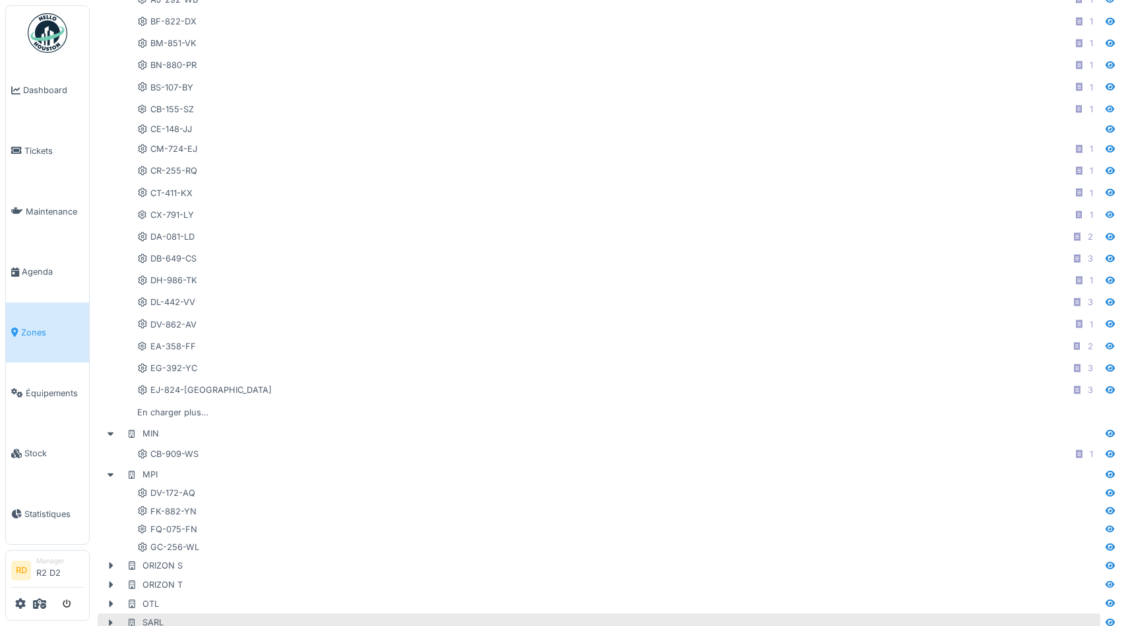
click at [150, 621] on div "SARL" at bounding box center [145, 622] width 37 height 13
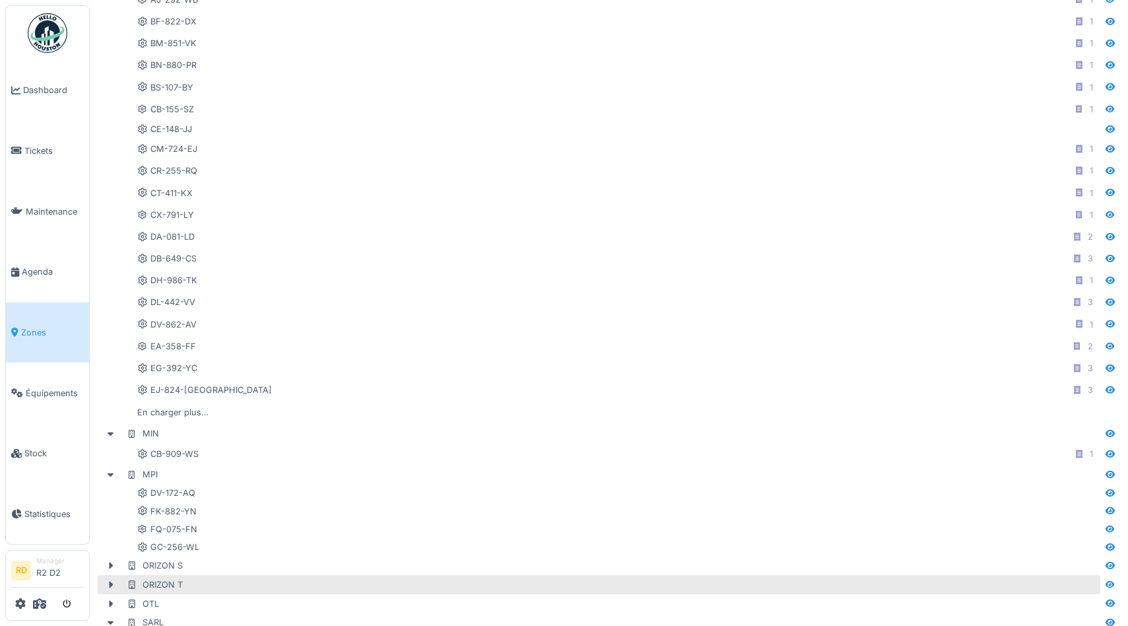
scroll to position [2909, 0]
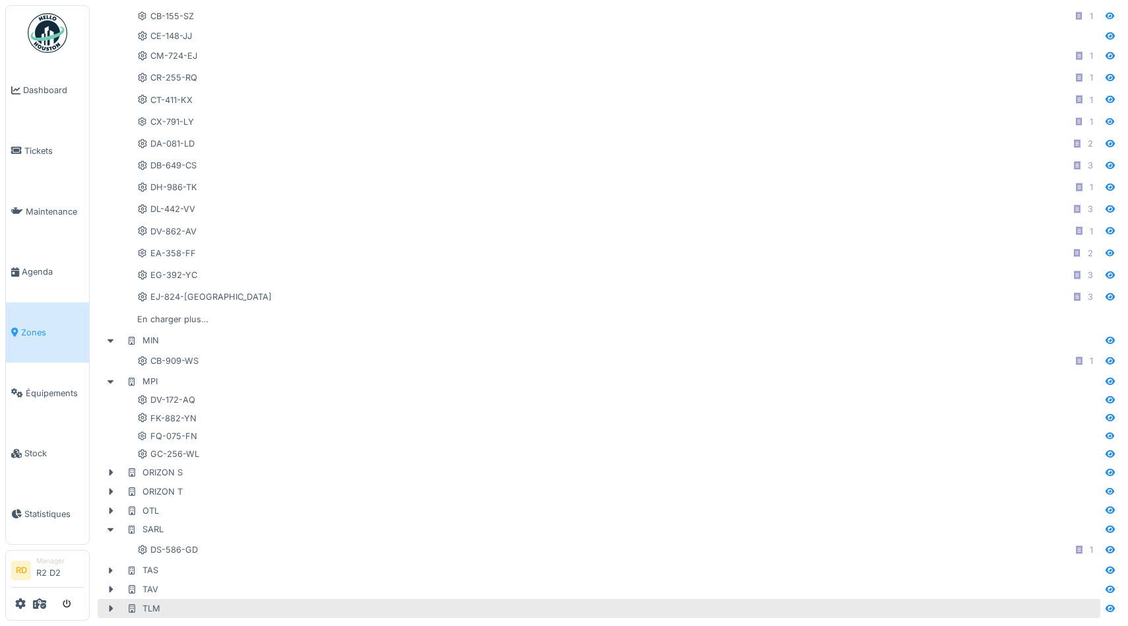
click at [145, 607] on div "TLM" at bounding box center [144, 608] width 34 height 13
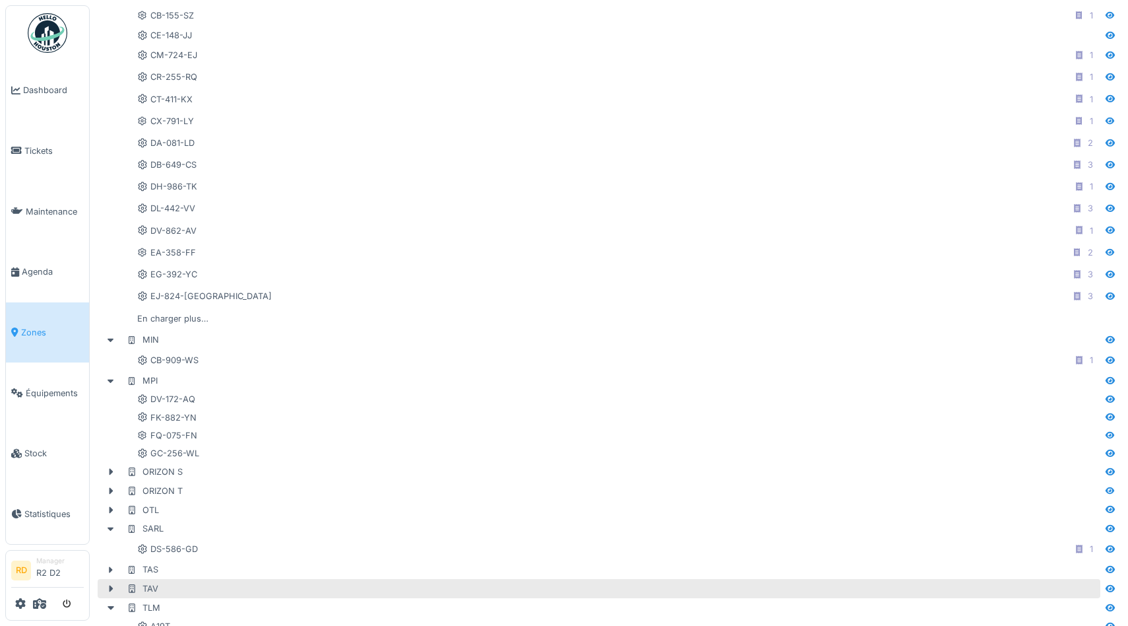
click at [152, 589] on div "TAV" at bounding box center [143, 588] width 32 height 13
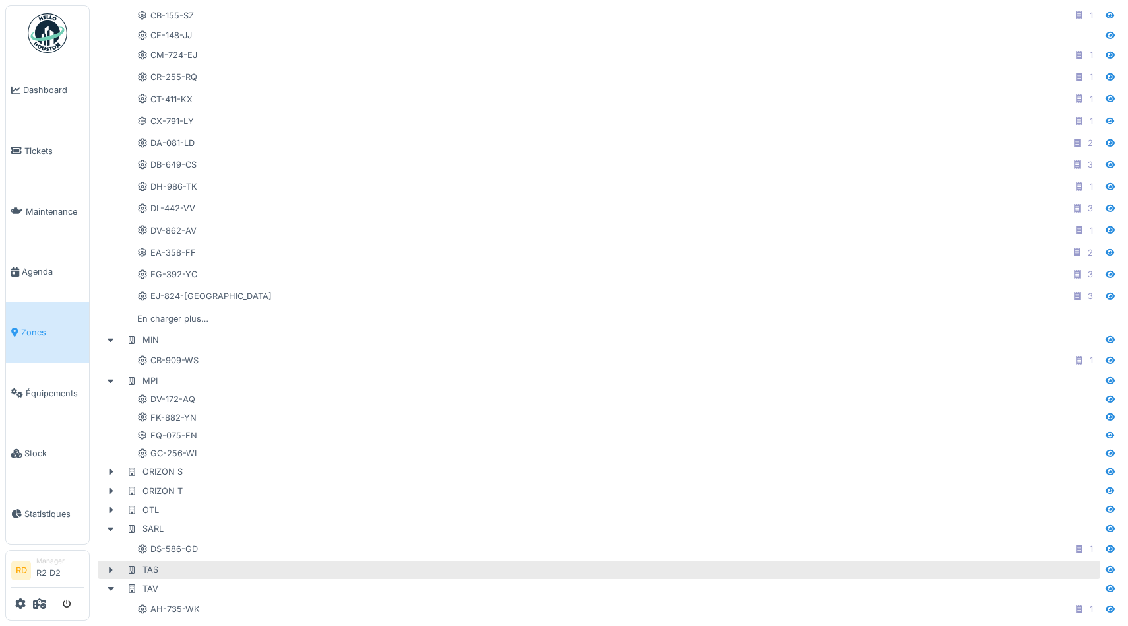
click at [148, 569] on div "TAS" at bounding box center [143, 569] width 32 height 13
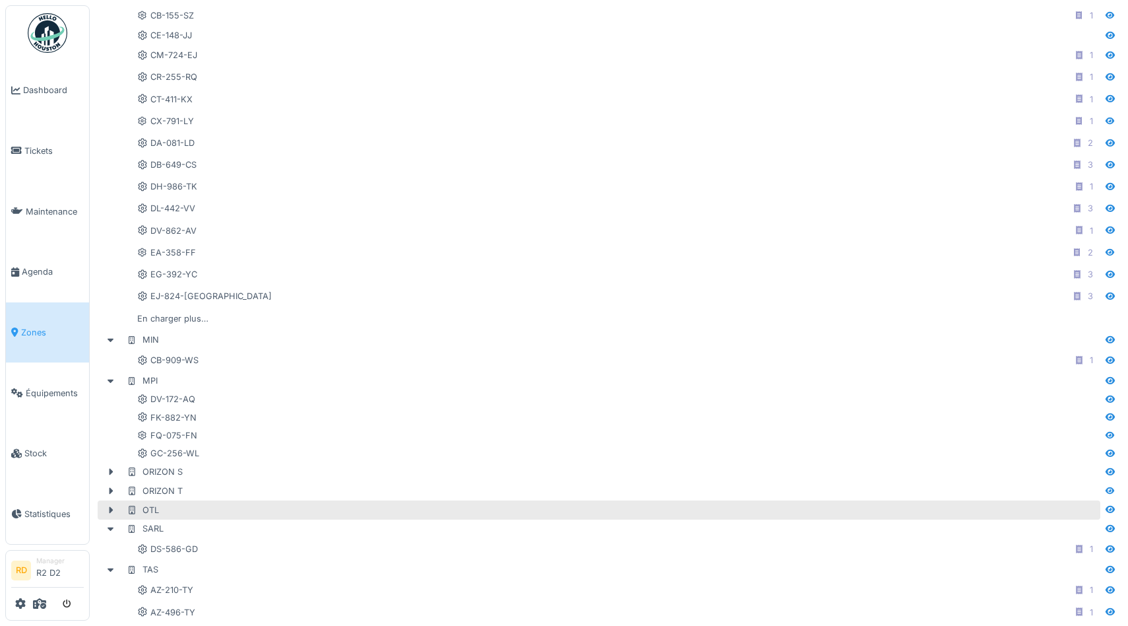
click at [145, 505] on div "OTL" at bounding box center [143, 509] width 32 height 13
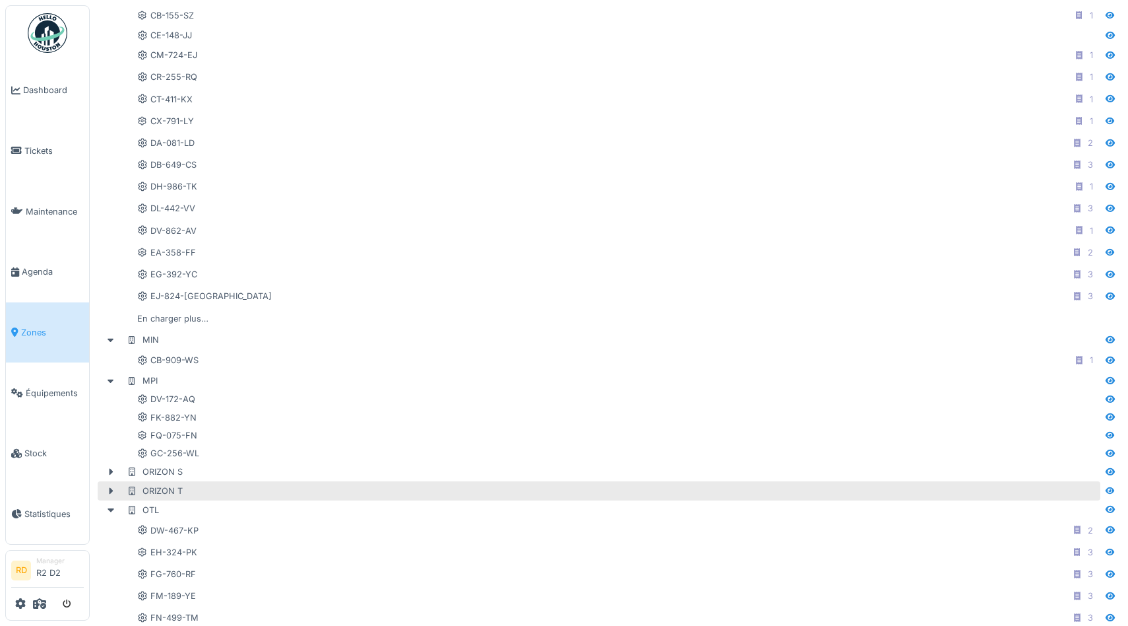
click at [155, 494] on div "ORIZON T" at bounding box center [155, 490] width 56 height 13
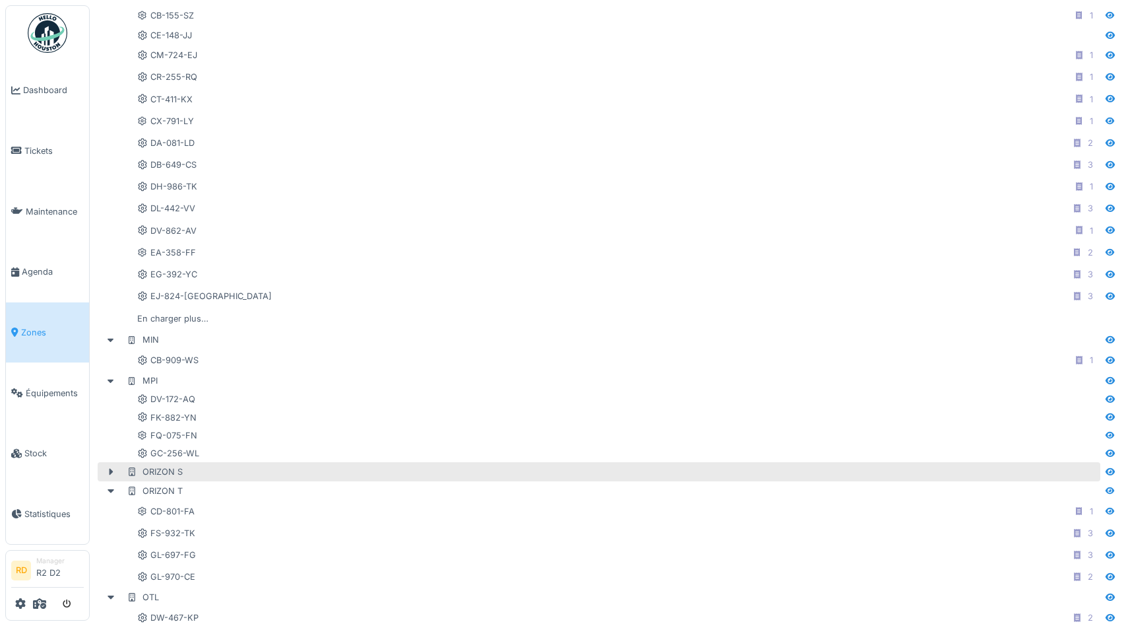
click at [160, 471] on div "ORIZON S" at bounding box center [155, 471] width 56 height 13
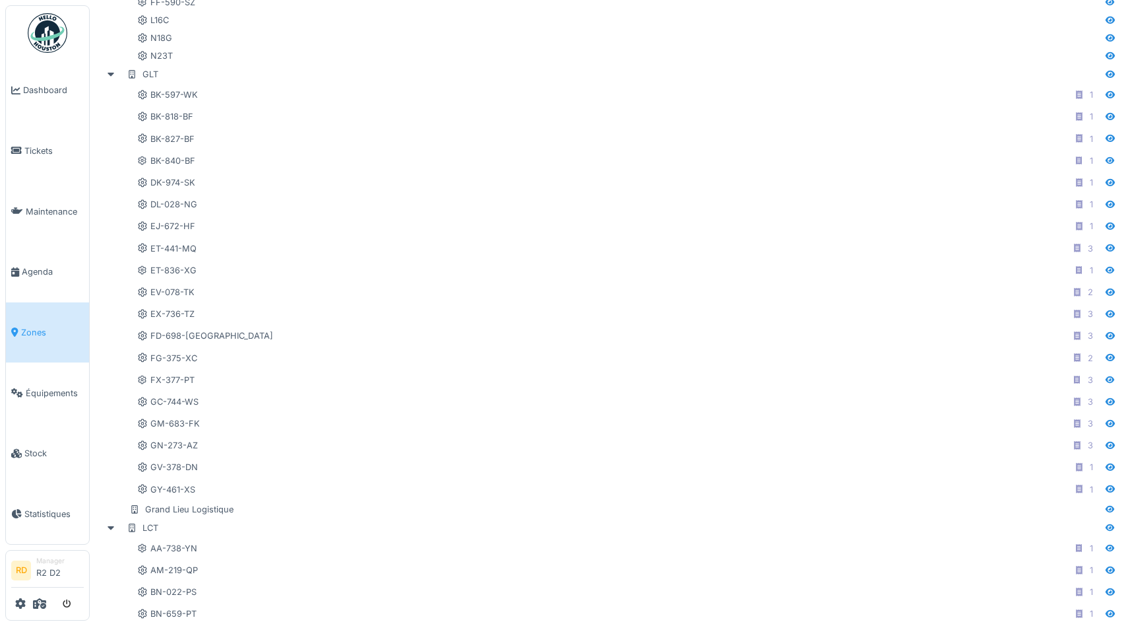
scroll to position [2352, 0]
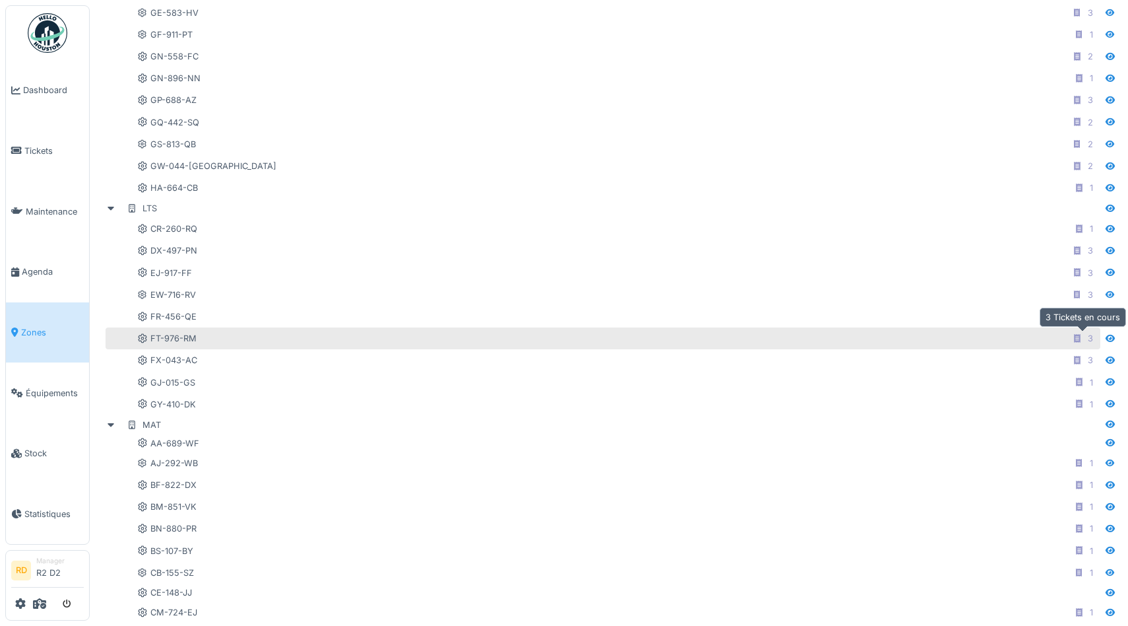
click at [1082, 340] on icon at bounding box center [1077, 338] width 11 height 9
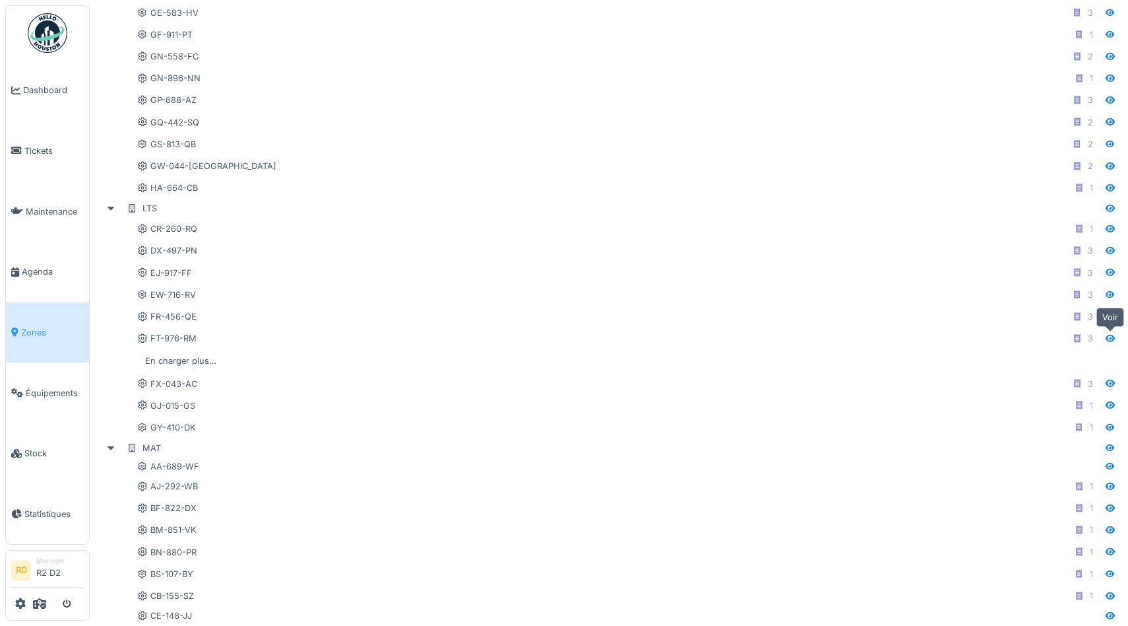
click at [1111, 335] on icon at bounding box center [1110, 338] width 11 height 9
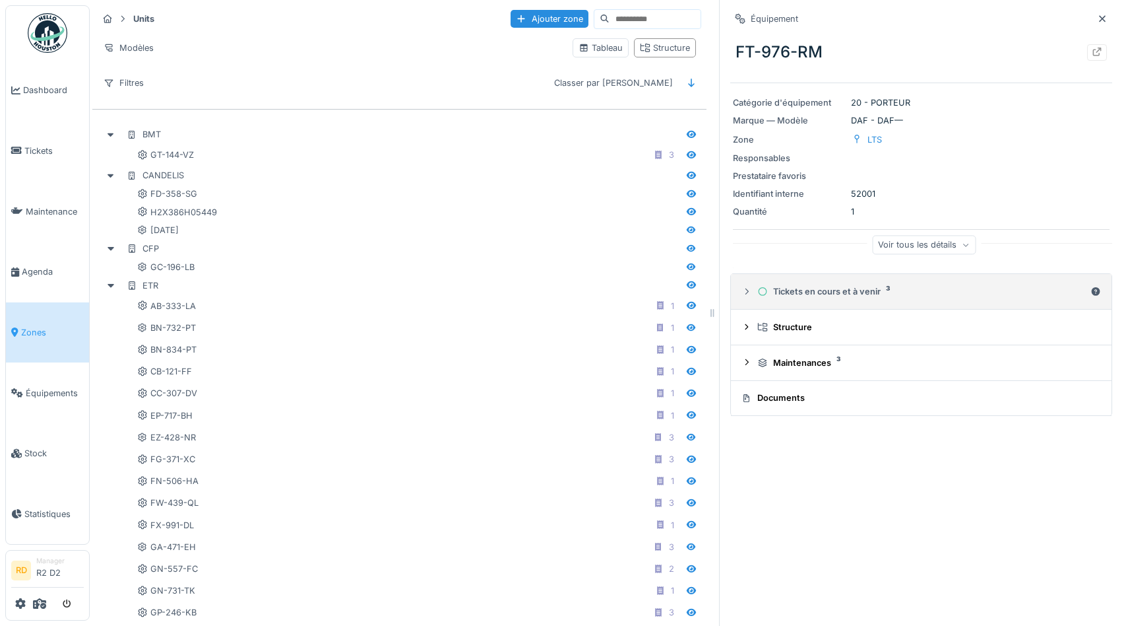
click at [873, 295] on div "Tickets en cours et à venir 3" at bounding box center [922, 291] width 328 height 13
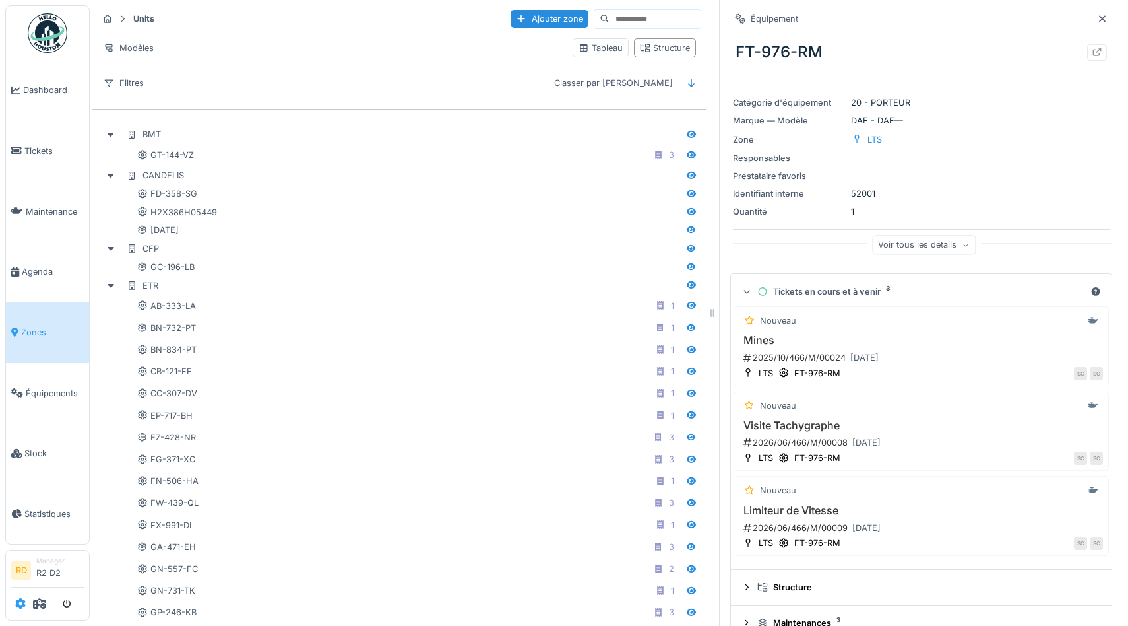
click at [20, 608] on icon at bounding box center [20, 603] width 11 height 11
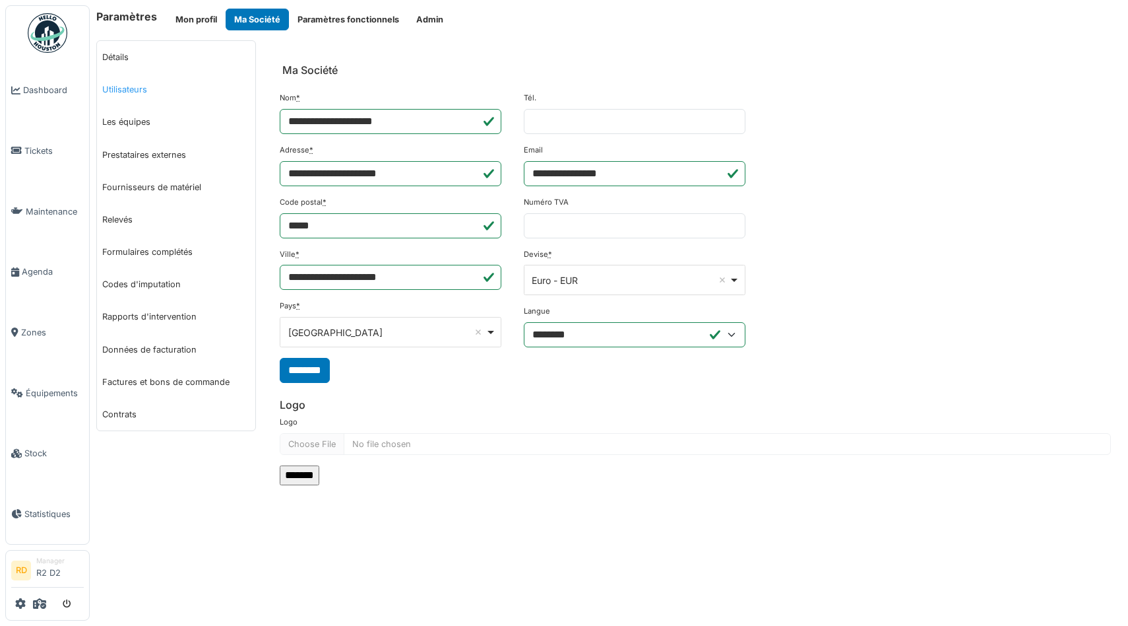
click at [139, 86] on link "Utilisateurs" at bounding box center [176, 89] width 158 height 32
select select "***"
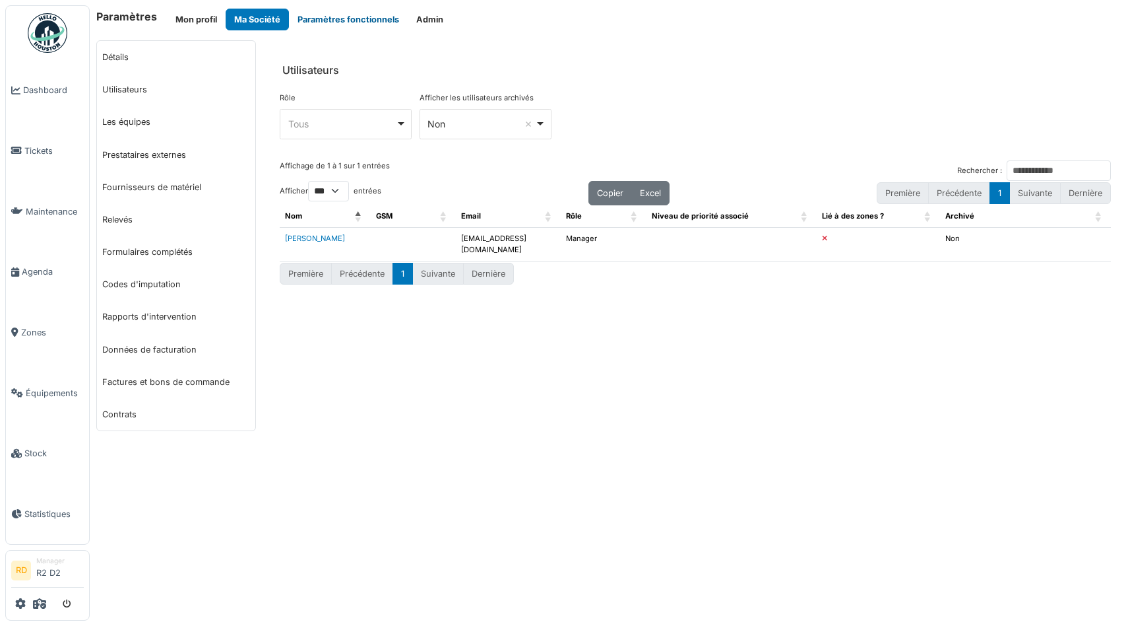
click at [309, 20] on button "Paramètres fonctionnels" at bounding box center [348, 20] width 119 height 22
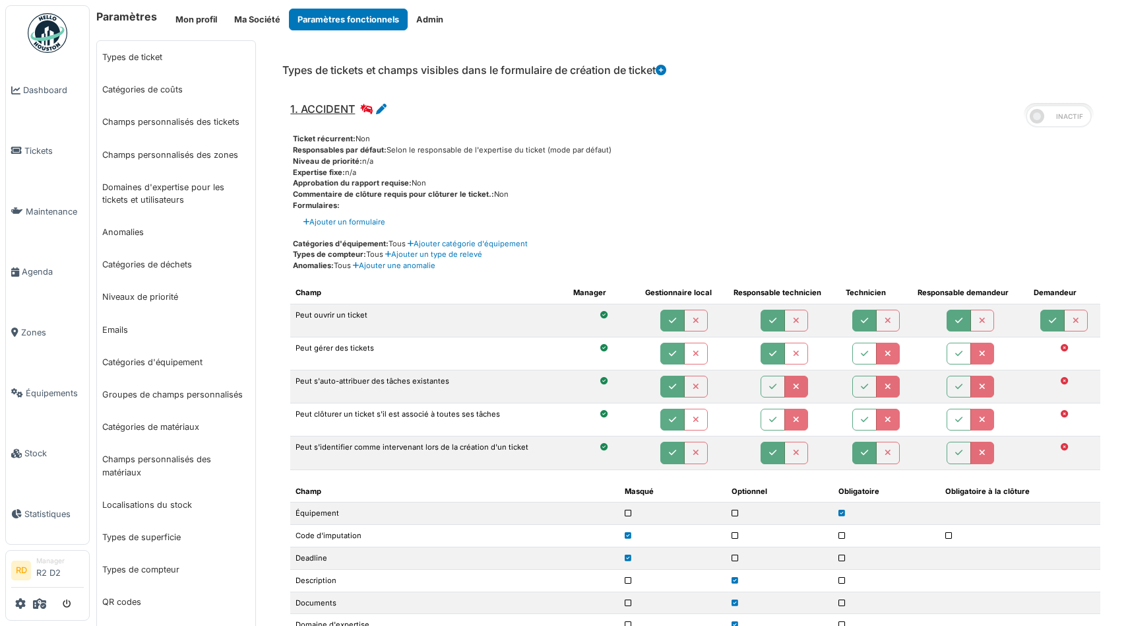
click at [41, 39] on img at bounding box center [48, 33] width 40 height 40
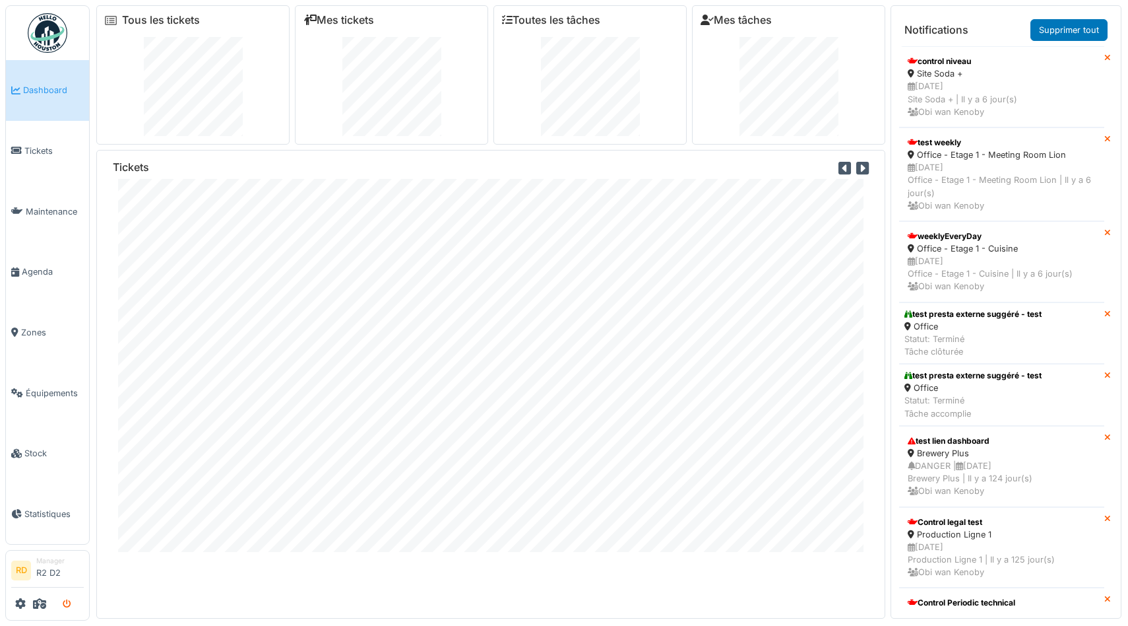
click at [69, 603] on icon "submit" at bounding box center [67, 604] width 9 height 9
